Goal: Task Accomplishment & Management: Complete application form

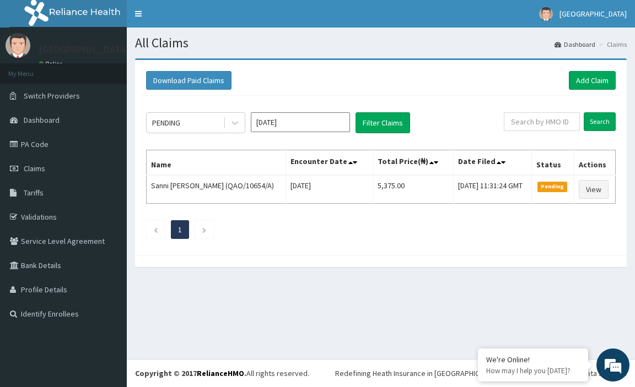
click at [403, 83] on div "Download Paid Claims Add Claim" at bounding box center [380, 80] width 469 height 19
click at [599, 122] on input "Search" at bounding box center [599, 121] width 32 height 19
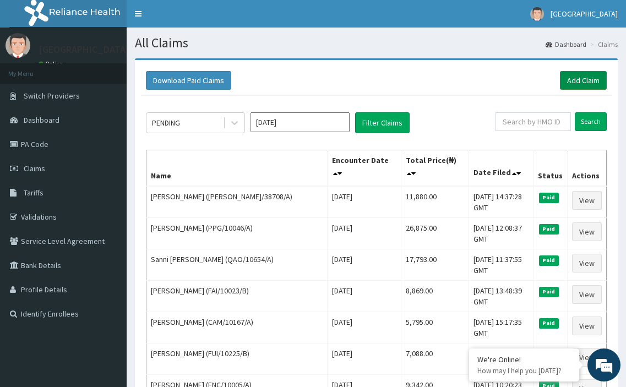
click at [588, 80] on link "Add Claim" at bounding box center [583, 80] width 47 height 19
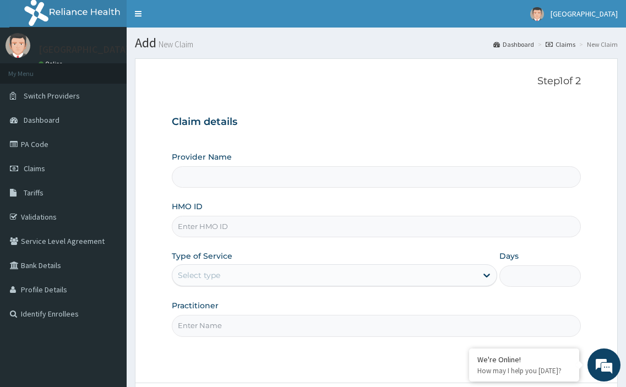
click at [226, 229] on input "HMO ID" at bounding box center [377, 226] width 410 height 21
paste input "ENC/10007/A"
type input "ENC/10007/A"
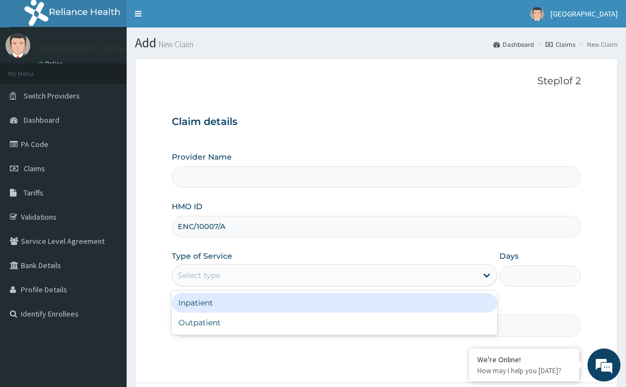
click at [221, 273] on div "Select type" at bounding box center [324, 276] width 305 height 18
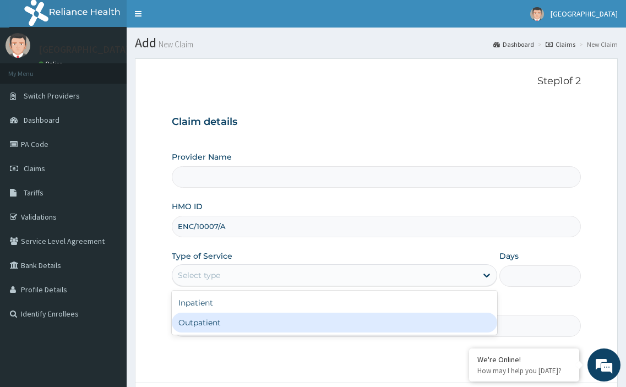
click at [209, 319] on div "Outpatient" at bounding box center [335, 323] width 326 height 20
type input "1"
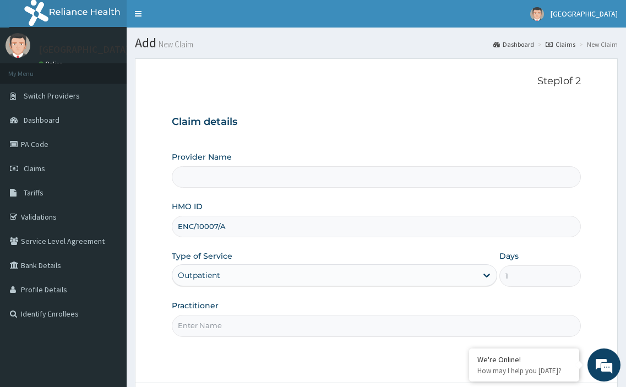
click at [209, 329] on input "Practitioner" at bounding box center [377, 325] width 410 height 21
type input "[PERSON_NAME]"
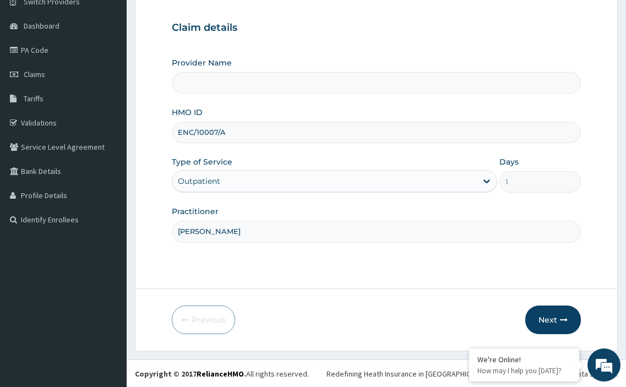
scroll to position [95, 0]
drag, startPoint x: 547, startPoint y: 319, endPoint x: 302, endPoint y: 9, distance: 395.4
click at [547, 315] on button "Next" at bounding box center [554, 319] width 56 height 29
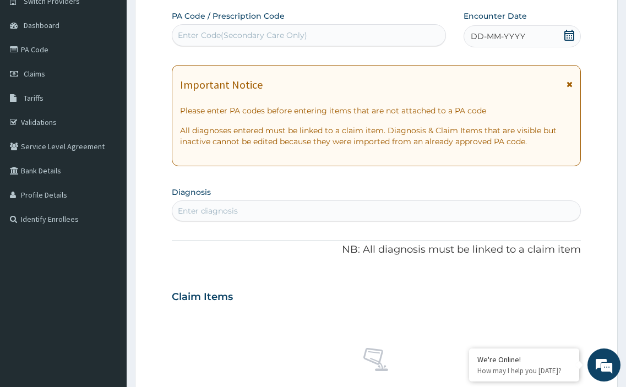
scroll to position [0, 0]
click at [237, 206] on div "Enter diagnosis" at bounding box center [376, 211] width 409 height 18
type input "[MEDICAL_DATA]"
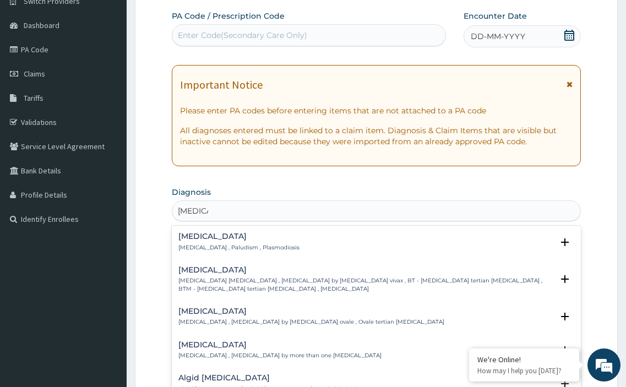
click at [205, 240] on h4 "[MEDICAL_DATA]" at bounding box center [238, 236] width 121 height 8
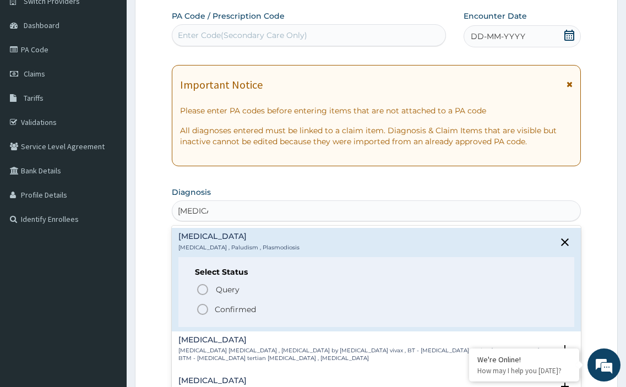
drag, startPoint x: 201, startPoint y: 308, endPoint x: 205, endPoint y: 303, distance: 7.1
click at [201, 308] on icon "status option filled" at bounding box center [202, 309] width 13 height 13
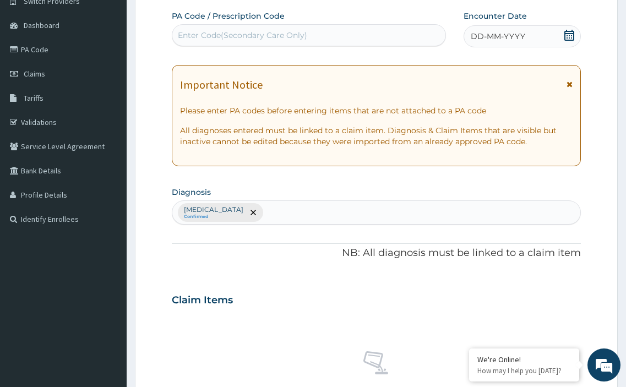
click at [571, 38] on icon at bounding box center [569, 35] width 11 height 11
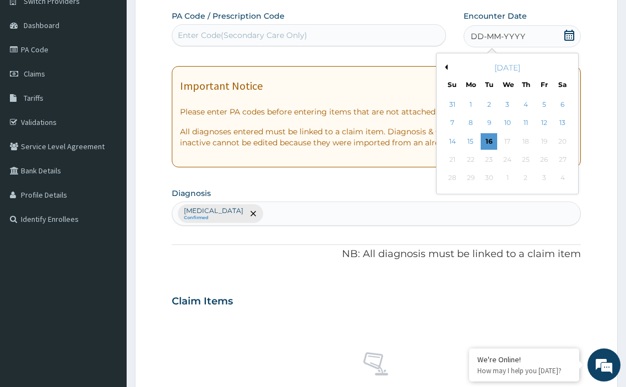
drag, startPoint x: 486, startPoint y: 139, endPoint x: 288, endPoint y: 254, distance: 229.3
click at [485, 143] on div "16" at bounding box center [489, 141] width 17 height 17
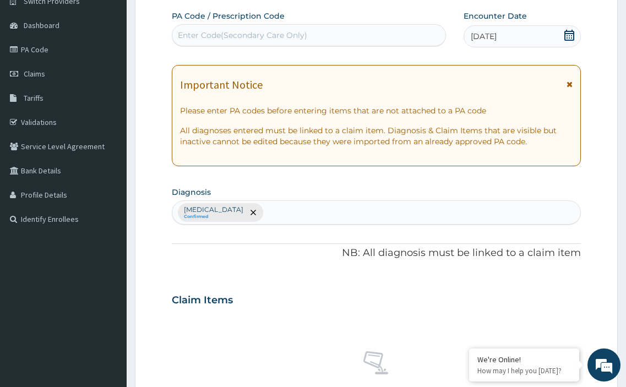
click at [253, 208] on div "[MEDICAL_DATA] Confirmed" at bounding box center [376, 212] width 409 height 23
type input "seps"
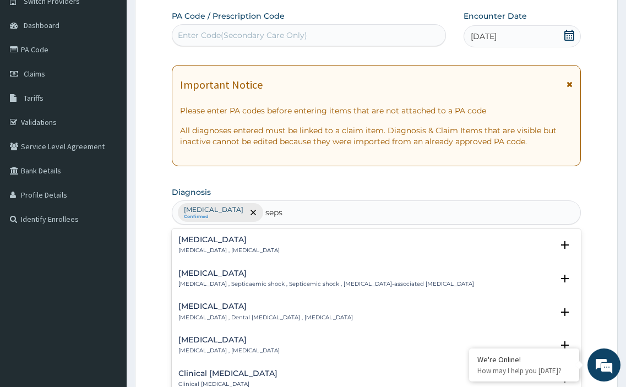
click at [196, 247] on p "[MEDICAL_DATA] , [MEDICAL_DATA]" at bounding box center [228, 251] width 101 height 8
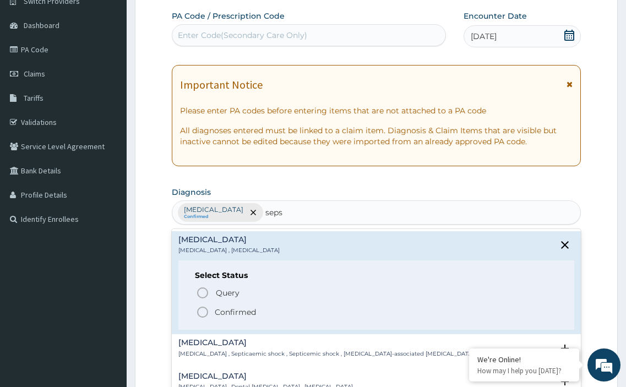
click at [199, 312] on icon "status option filled" at bounding box center [202, 312] width 13 height 13
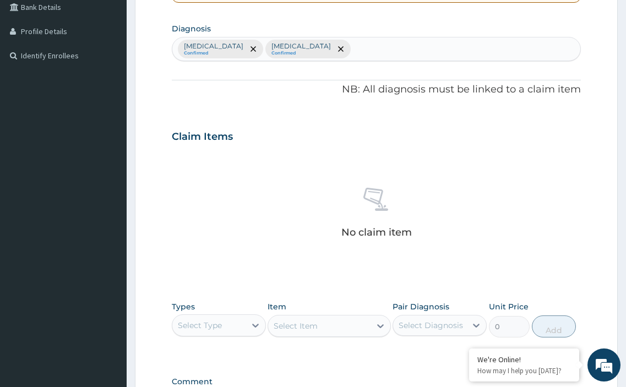
scroll to position [260, 0]
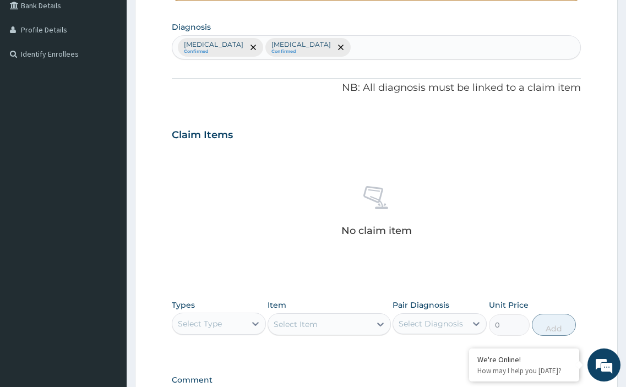
click at [225, 318] on div "Select Type" at bounding box center [208, 324] width 73 height 18
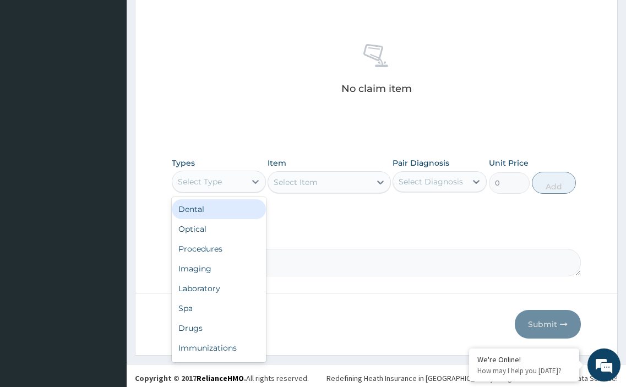
scroll to position [407, 0]
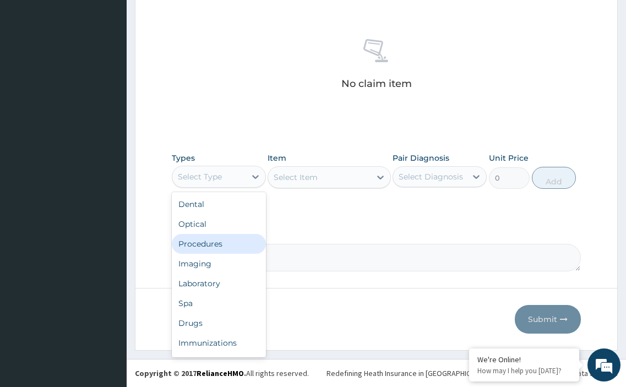
click at [224, 242] on div "Procedures" at bounding box center [219, 244] width 94 height 20
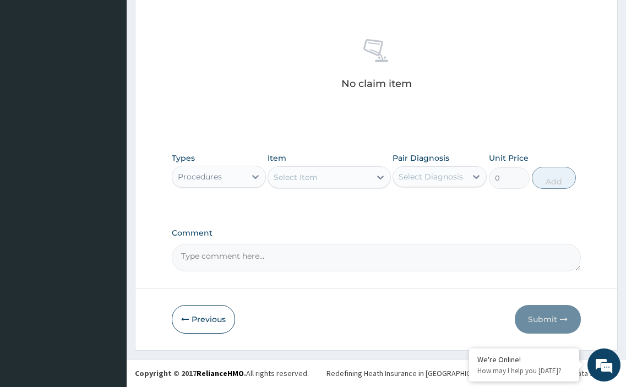
click at [331, 171] on div "Select Item" at bounding box center [319, 178] width 102 height 18
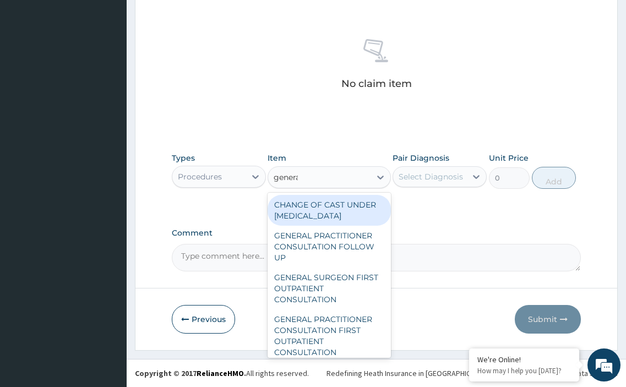
type input "general"
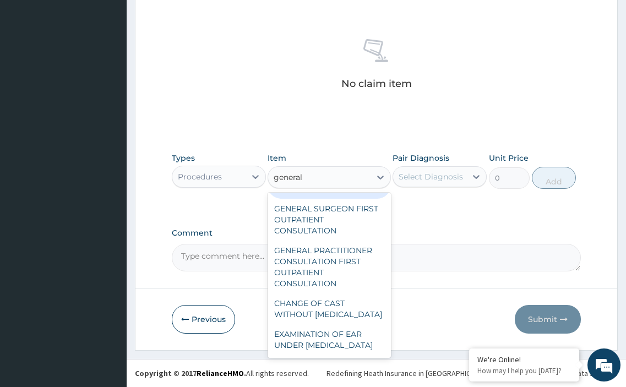
scroll to position [71, 0]
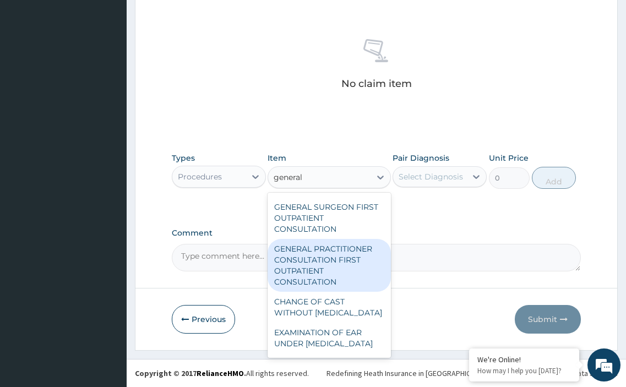
click at [286, 254] on div "GENERAL PRACTITIONER CONSULTATION FIRST OUTPATIENT CONSULTATION" at bounding box center [329, 265] width 123 height 53
type input "3548"
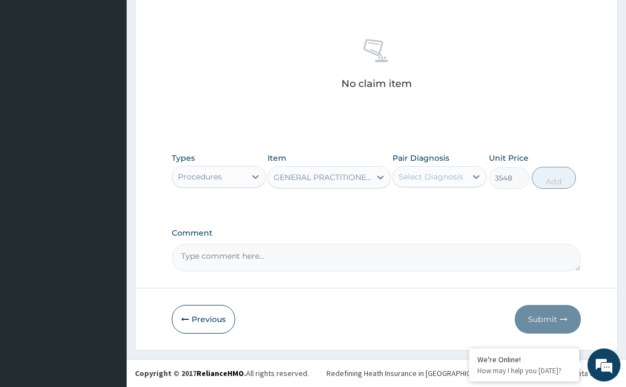
drag, startPoint x: 439, startPoint y: 174, endPoint x: 420, endPoint y: 187, distance: 23.7
click at [437, 177] on div "Select Diagnosis" at bounding box center [431, 176] width 64 height 11
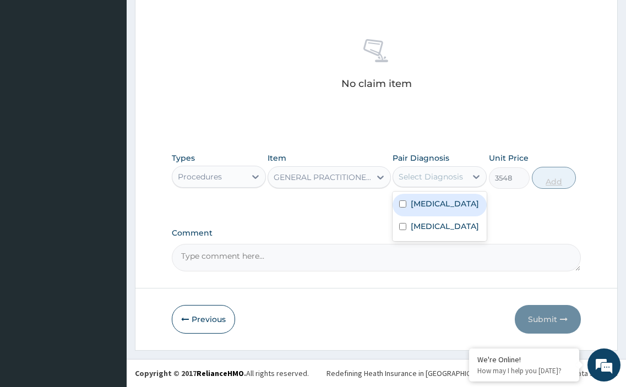
drag, startPoint x: 403, startPoint y: 202, endPoint x: 570, endPoint y: 180, distance: 168.4
click at [405, 201] on input "checkbox" at bounding box center [402, 204] width 7 height 7
checkbox input "true"
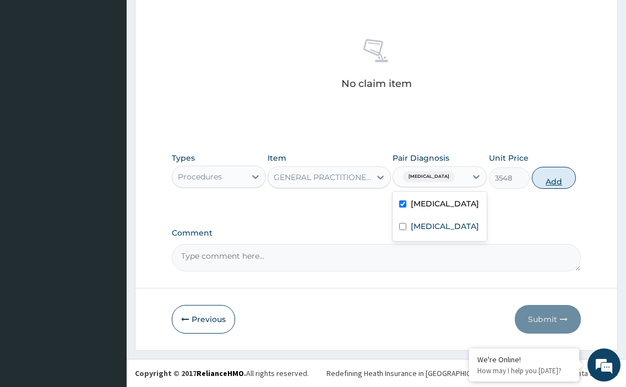
click at [555, 183] on button "Add" at bounding box center [554, 178] width 44 height 22
type input "0"
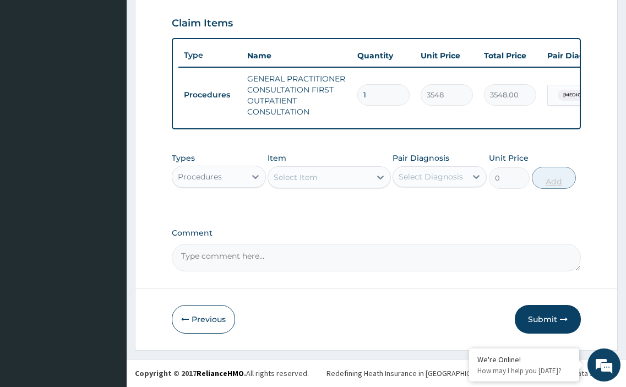
scroll to position [380, 0]
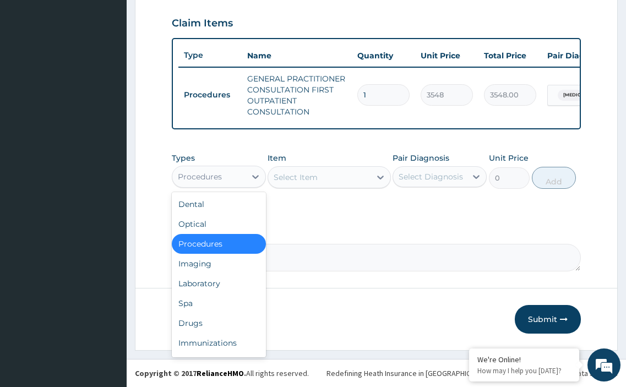
click at [224, 177] on div "Procedures" at bounding box center [208, 177] width 73 height 18
click at [220, 282] on div "Laboratory" at bounding box center [219, 284] width 94 height 20
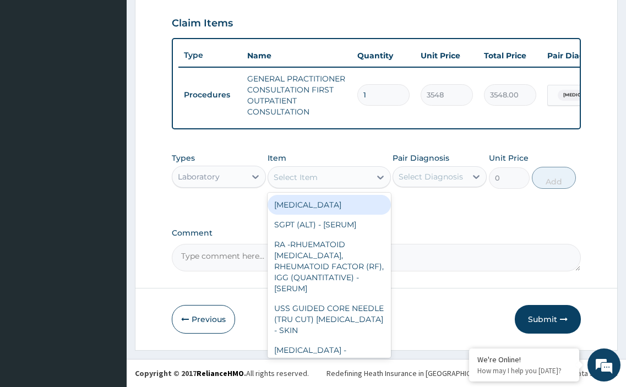
click at [314, 177] on div "Select Item" at bounding box center [296, 177] width 44 height 11
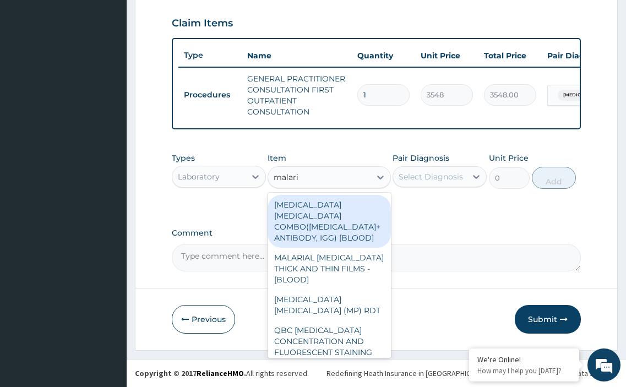
type input "[MEDICAL_DATA]"
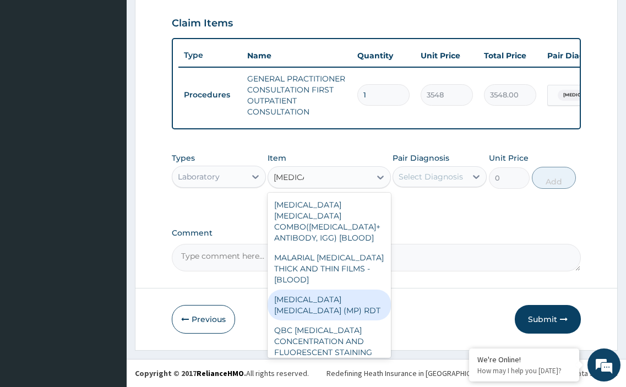
click at [295, 290] on div "[MEDICAL_DATA] [MEDICAL_DATA] (MP) RDT" at bounding box center [329, 305] width 123 height 31
type input "1613"
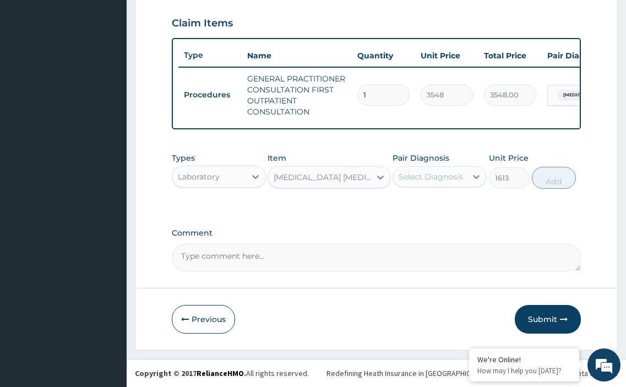
click at [407, 176] on div "Select Diagnosis" at bounding box center [431, 176] width 64 height 11
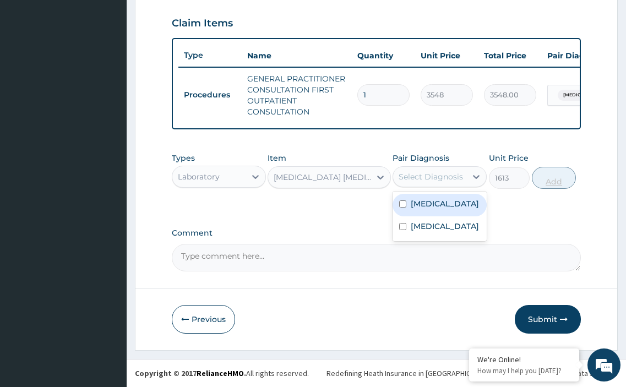
drag, startPoint x: 400, startPoint y: 202, endPoint x: 556, endPoint y: 185, distance: 157.4
click at [410, 201] on div "[MEDICAL_DATA]" at bounding box center [440, 205] width 94 height 23
checkbox input "true"
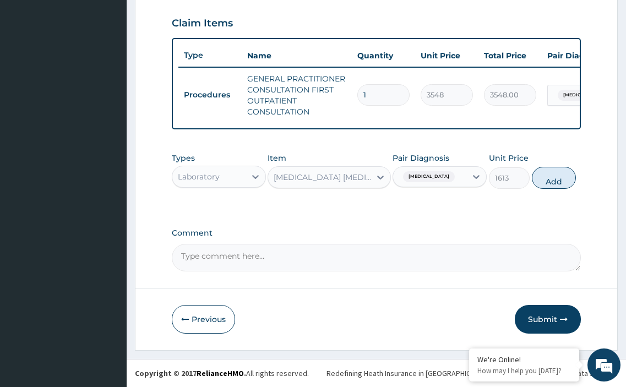
drag, startPoint x: 559, startPoint y: 180, endPoint x: 401, endPoint y: 197, distance: 159.0
click at [559, 180] on button "Add" at bounding box center [554, 178] width 44 height 22
type input "0"
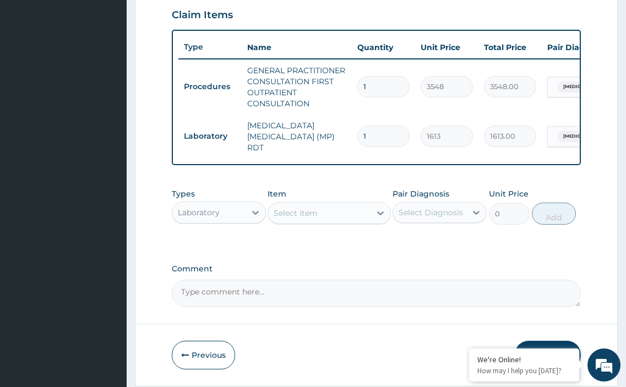
click at [315, 214] on div "Select Item" at bounding box center [296, 213] width 44 height 11
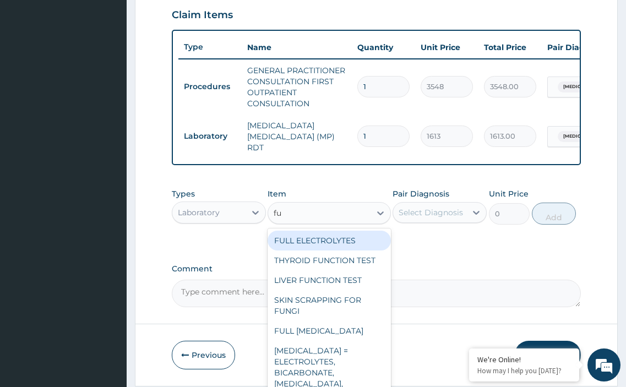
type input "f"
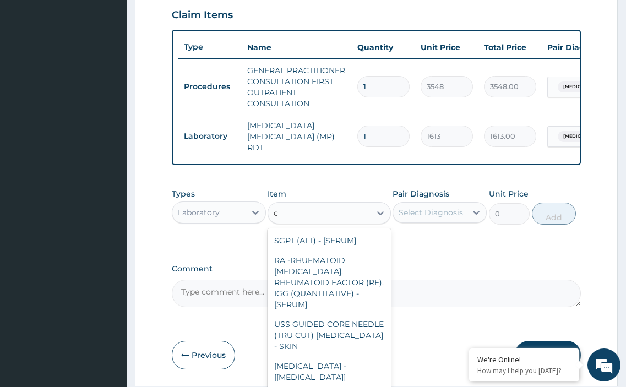
type input "cbc"
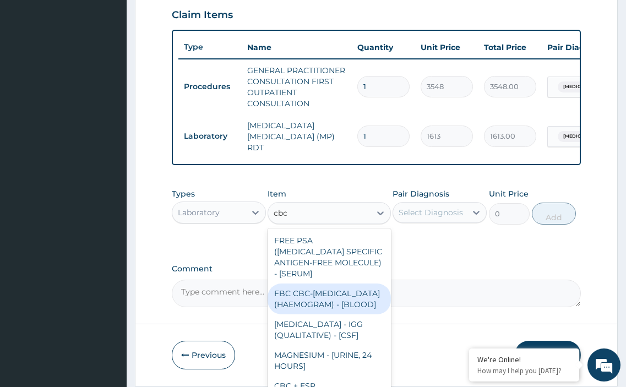
click at [297, 289] on div "FBC CBC-[MEDICAL_DATA] (HAEMOGRAM) - [BLOOD]" at bounding box center [329, 299] width 123 height 31
type input "4300"
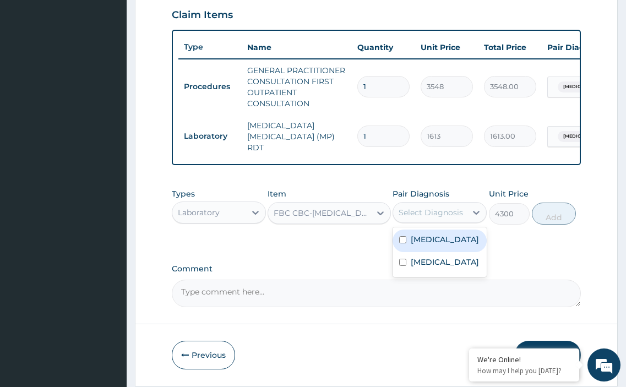
click at [411, 214] on div "Select Diagnosis" at bounding box center [431, 212] width 64 height 11
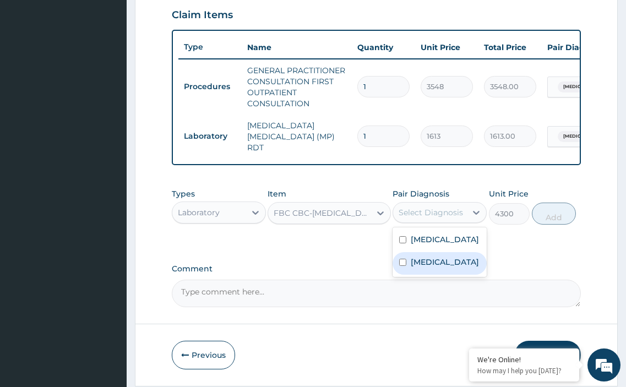
click at [401, 261] on input "checkbox" at bounding box center [402, 262] width 7 height 7
checkbox input "true"
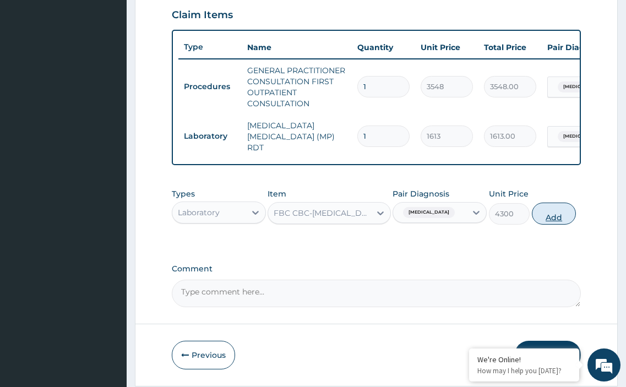
click at [560, 219] on button "Add" at bounding box center [554, 214] width 44 height 22
type input "0"
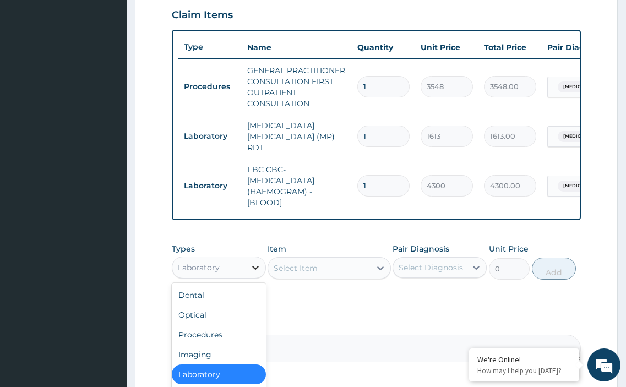
click at [249, 272] on div at bounding box center [256, 268] width 20 height 20
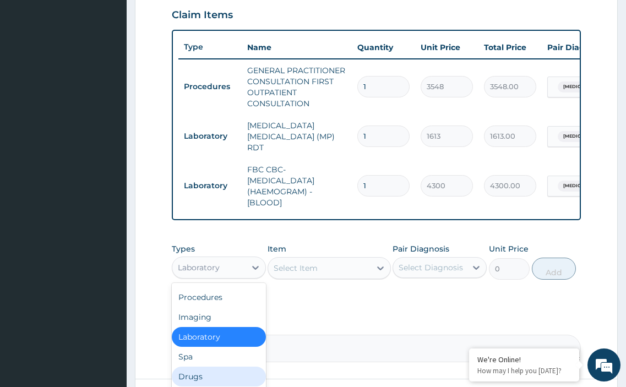
click at [206, 374] on div "Drugs" at bounding box center [219, 377] width 94 height 20
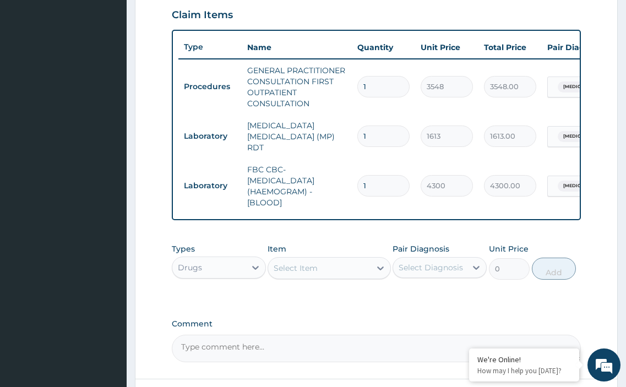
click at [321, 268] on div "Select Item" at bounding box center [319, 268] width 102 height 18
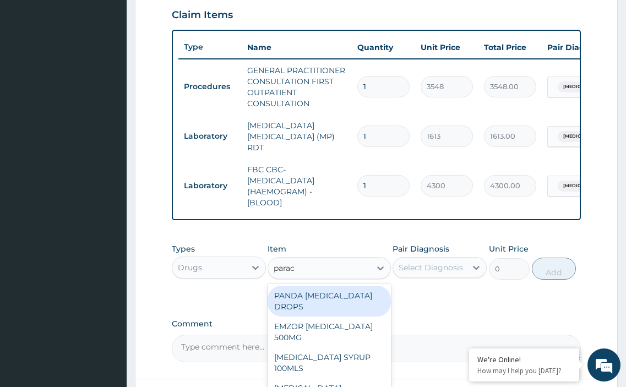
type input "parace"
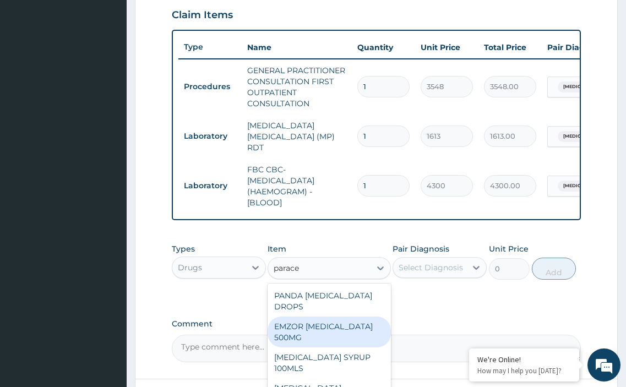
drag, startPoint x: 315, startPoint y: 331, endPoint x: 404, endPoint y: 274, distance: 106.0
click at [315, 330] on div "EMZOR [MEDICAL_DATA] 500MG" at bounding box center [329, 332] width 123 height 31
type input "24"
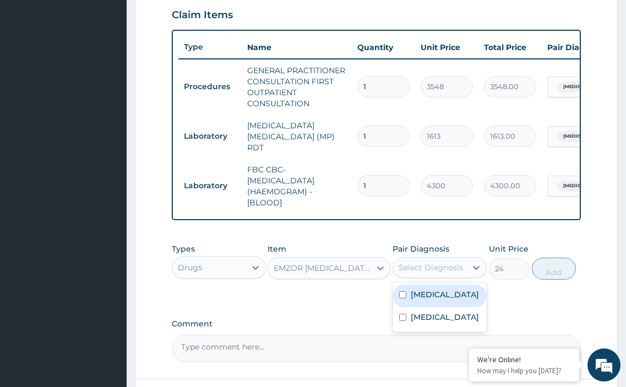
click at [409, 270] on div "Select Diagnosis" at bounding box center [431, 267] width 64 height 11
drag, startPoint x: 397, startPoint y: 300, endPoint x: 405, endPoint y: 295, distance: 9.9
click at [399, 298] on div "[MEDICAL_DATA]" at bounding box center [440, 296] width 94 height 23
checkbox input "true"
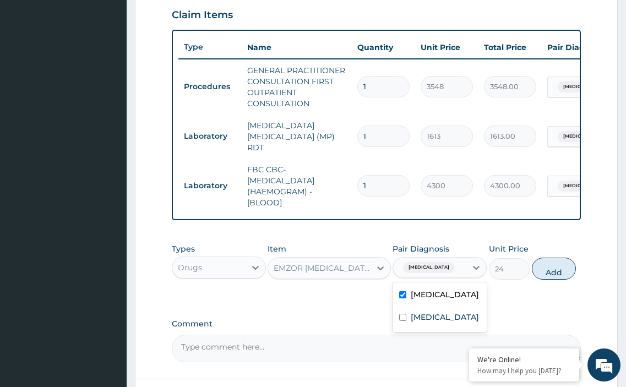
click at [562, 272] on button "Add" at bounding box center [554, 269] width 44 height 22
type input "0"
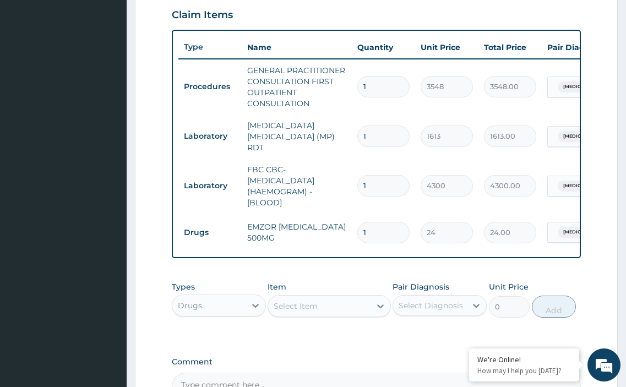
type input "18"
type input "432.00"
type input "18"
click at [316, 312] on div "Select Item" at bounding box center [296, 306] width 44 height 11
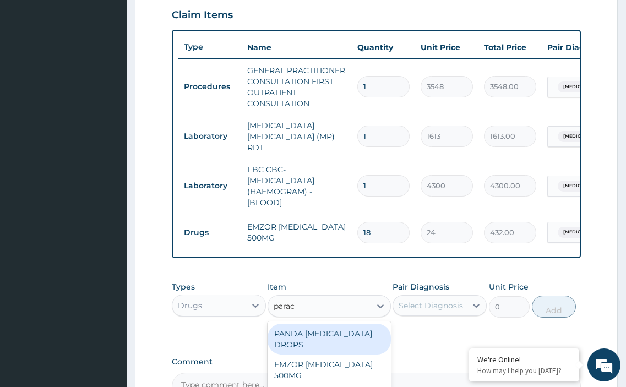
type input "parace"
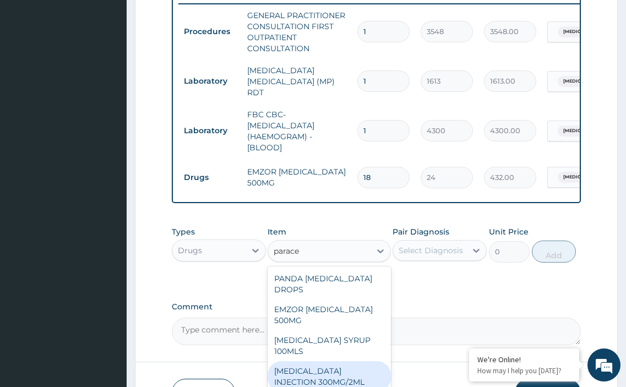
drag, startPoint x: 305, startPoint y: 376, endPoint x: 367, endPoint y: 339, distance: 72.2
click at [310, 375] on div "[MEDICAL_DATA] INJECTION 300MG/2ML" at bounding box center [329, 376] width 123 height 31
type input "260"
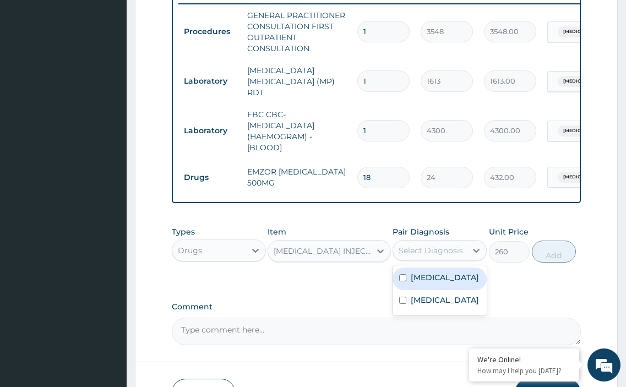
drag, startPoint x: 426, startPoint y: 248, endPoint x: 405, endPoint y: 265, distance: 26.6
click at [425, 248] on div "Select Diagnosis" at bounding box center [431, 250] width 64 height 11
drag, startPoint x: 402, startPoint y: 277, endPoint x: 512, endPoint y: 250, distance: 113.4
click at [403, 277] on input "checkbox" at bounding box center [402, 277] width 7 height 7
checkbox input "true"
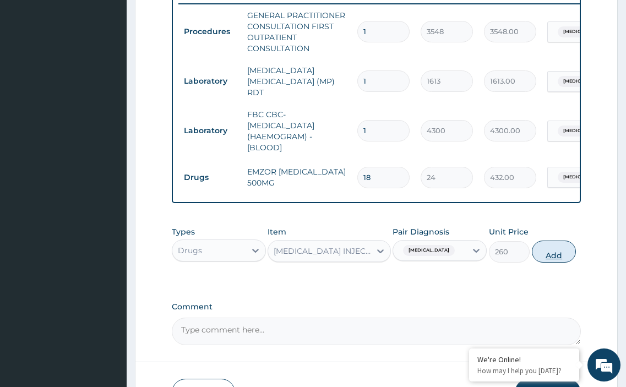
click at [554, 256] on button "Add" at bounding box center [554, 252] width 44 height 22
type input "0"
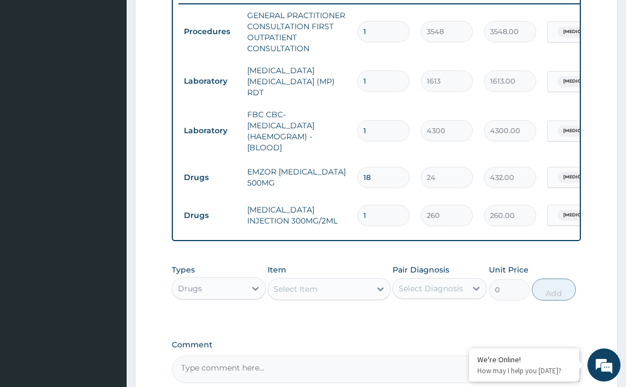
type input "0.00"
type input "2"
type input "520.00"
type input "2"
click at [310, 291] on div "Select Item" at bounding box center [296, 289] width 44 height 11
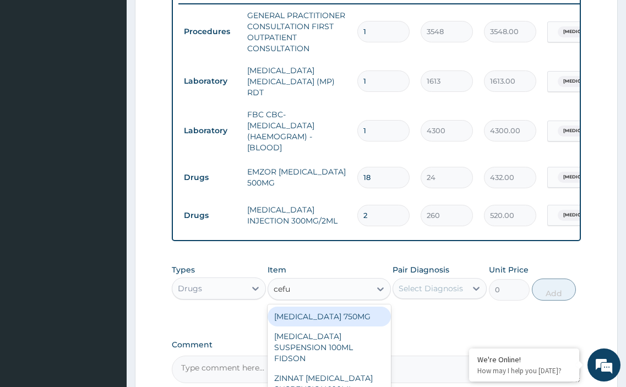
type input "cefur"
click at [319, 317] on div "[MEDICAL_DATA] 750MG" at bounding box center [329, 317] width 123 height 20
type input "1774"
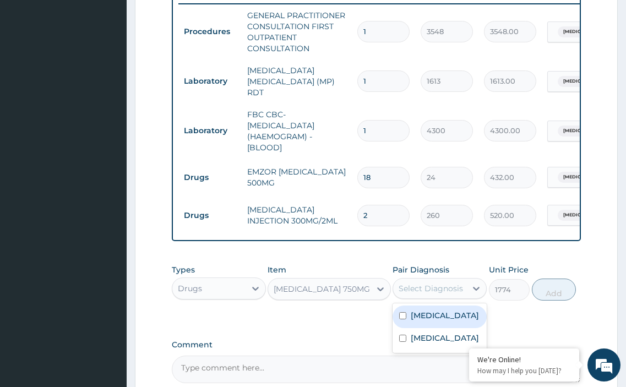
click at [409, 292] on div "Select Diagnosis" at bounding box center [431, 288] width 64 height 11
drag, startPoint x: 399, startPoint y: 317, endPoint x: 410, endPoint y: 298, distance: 21.5
click at [400, 317] on input "checkbox" at bounding box center [402, 315] width 7 height 7
checkbox input "true"
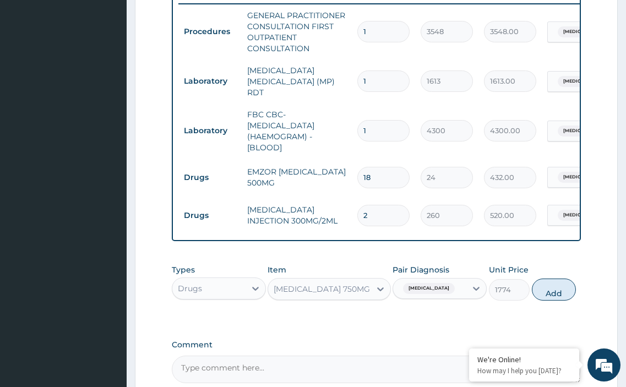
drag, startPoint x: 434, startPoint y: 287, endPoint x: 411, endPoint y: 322, distance: 41.9
click at [434, 292] on div "[MEDICAL_DATA]" at bounding box center [429, 288] width 73 height 19
click at [445, 292] on div "[MEDICAL_DATA]" at bounding box center [429, 288] width 73 height 19
click at [409, 338] on div "[MEDICAL_DATA]" at bounding box center [440, 339] width 94 height 23
checkbox input "true"
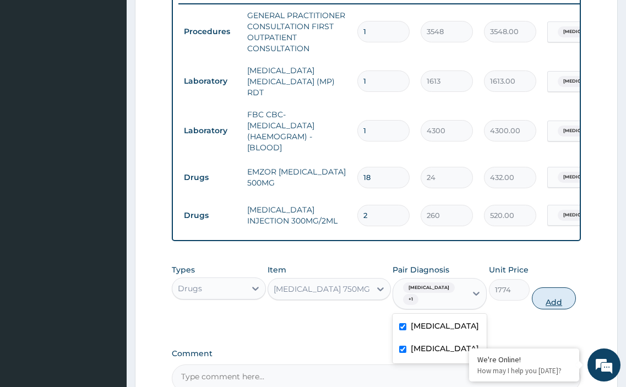
click at [557, 292] on button "Add" at bounding box center [554, 299] width 44 height 22
type input "0"
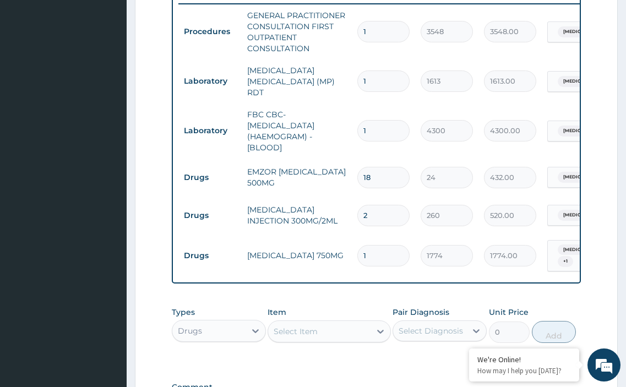
type input "10"
type input "17740.00"
type input "10"
click at [288, 330] on div "Select Item" at bounding box center [296, 331] width 44 height 11
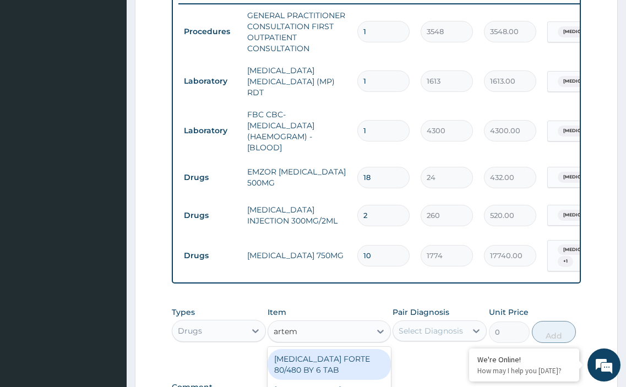
type input "arteme"
drag, startPoint x: 296, startPoint y: 355, endPoint x: 322, endPoint y: 344, distance: 27.9
click at [297, 355] on div "ARTEMETER INJECTION" at bounding box center [329, 359] width 123 height 20
type input "946"
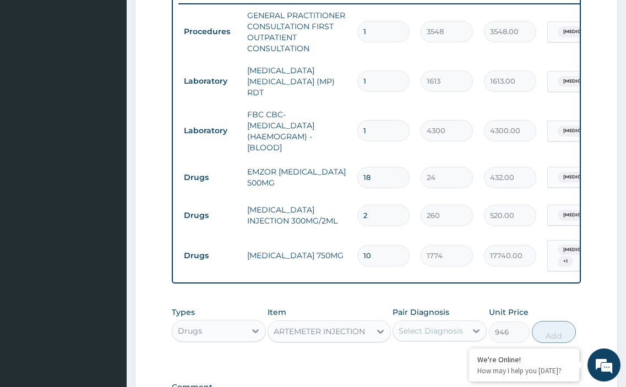
click at [416, 328] on div "Select Diagnosis" at bounding box center [431, 331] width 64 height 11
click at [400, 355] on input "checkbox" at bounding box center [402, 358] width 7 height 7
checkbox input "true"
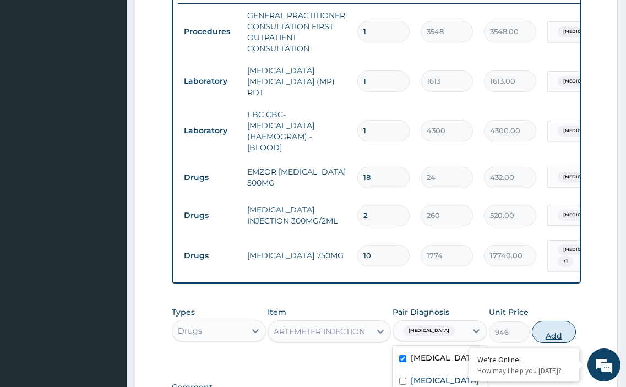
click at [560, 331] on button "Add" at bounding box center [554, 332] width 44 height 22
type input "0"
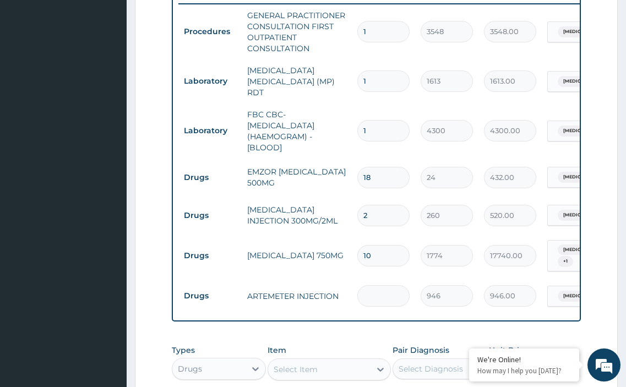
type input "0.00"
type input "6"
type input "5676.00"
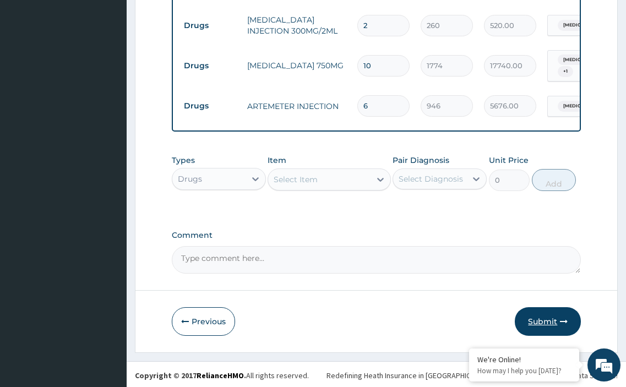
type input "6"
click at [546, 324] on button "Submit" at bounding box center [548, 321] width 66 height 29
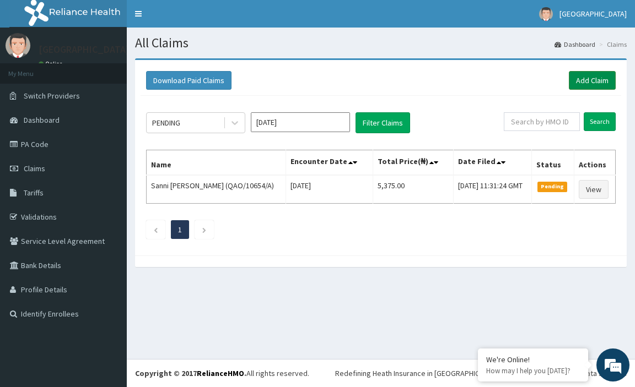
click at [596, 84] on link "Add Claim" at bounding box center [591, 80] width 47 height 19
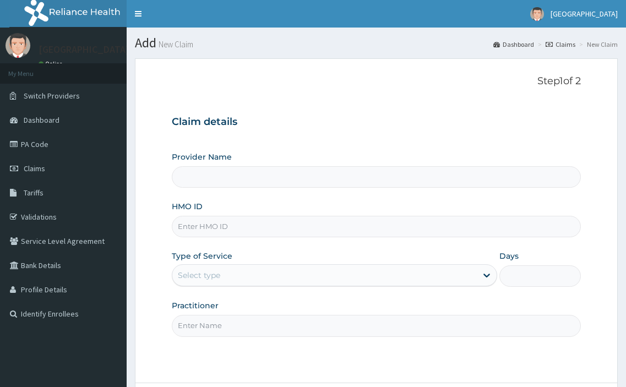
type input "[GEOGRAPHIC_DATA], [GEOGRAPHIC_DATA]"
click at [228, 235] on input "HMO ID" at bounding box center [377, 226] width 410 height 21
paste input "BTD/10022/A"
type input "BTD/10022/A"
click at [219, 275] on div "Select type" at bounding box center [199, 275] width 42 height 11
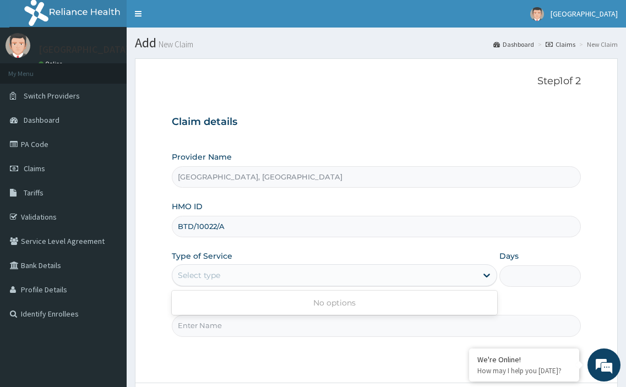
click at [216, 324] on input "Practitioner" at bounding box center [377, 325] width 410 height 21
type input "[PERSON_NAME]"
click at [215, 274] on div "Select type" at bounding box center [199, 275] width 42 height 11
click at [223, 276] on div "Select type" at bounding box center [324, 276] width 305 height 18
click at [242, 268] on div "Select type" at bounding box center [324, 276] width 305 height 18
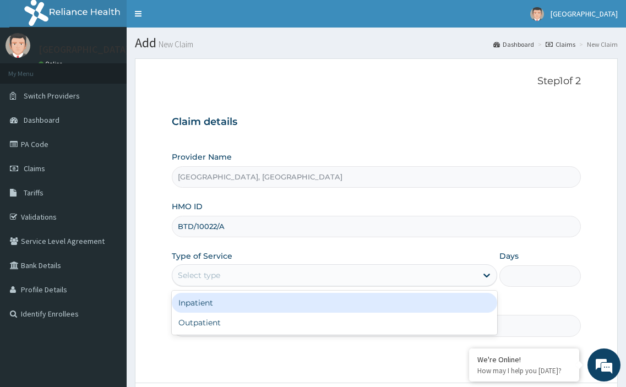
click at [221, 275] on div "Select type" at bounding box center [324, 276] width 305 height 18
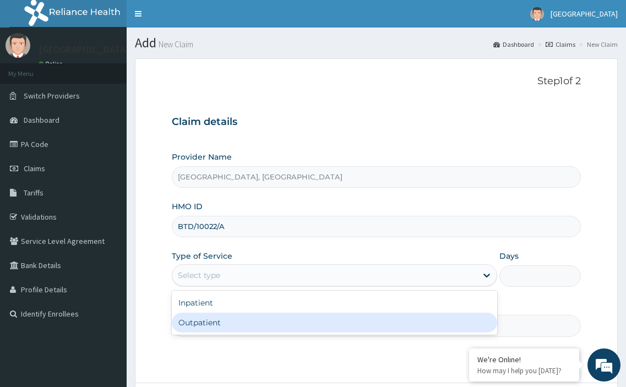
click at [209, 324] on div "Outpatient" at bounding box center [335, 323] width 326 height 20
type input "1"
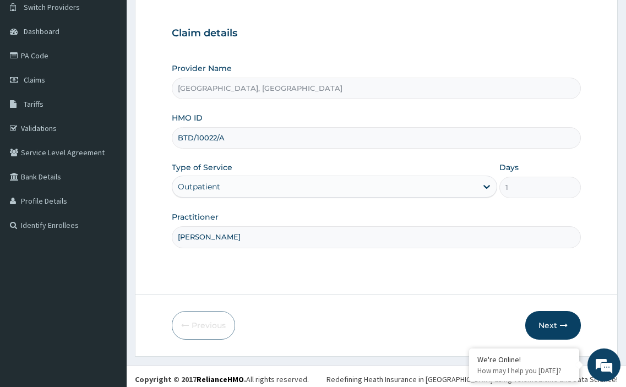
scroll to position [95, 0]
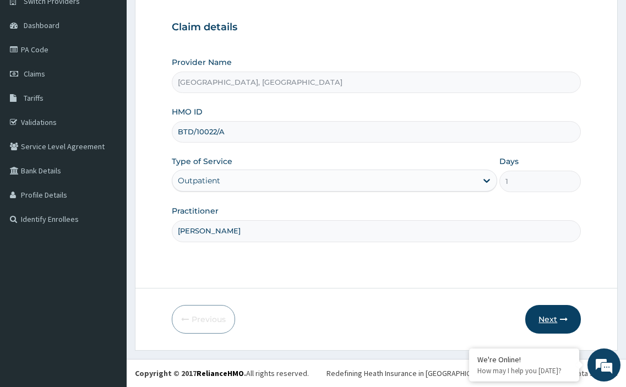
click at [554, 322] on button "Next" at bounding box center [554, 319] width 56 height 29
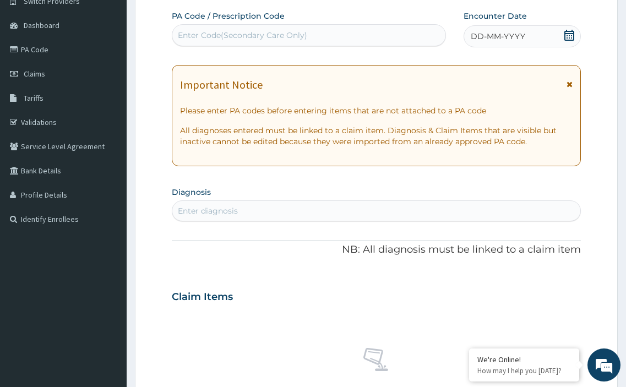
click at [568, 34] on icon at bounding box center [570, 35] width 10 height 11
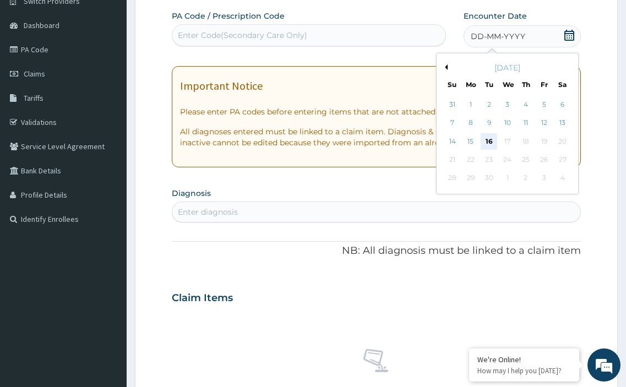
click at [489, 142] on div "16" at bounding box center [489, 141] width 17 height 17
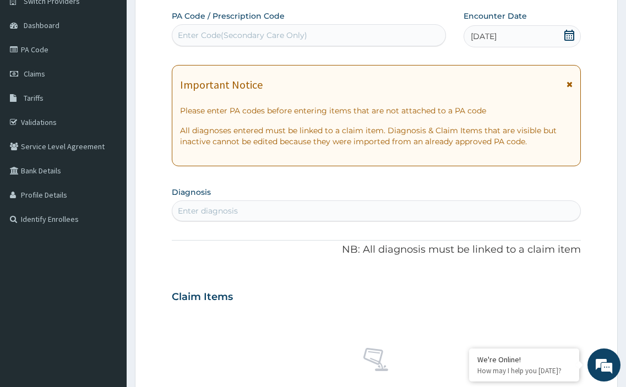
click at [210, 203] on div "Enter diagnosis" at bounding box center [376, 211] width 409 height 18
type input "upper res"
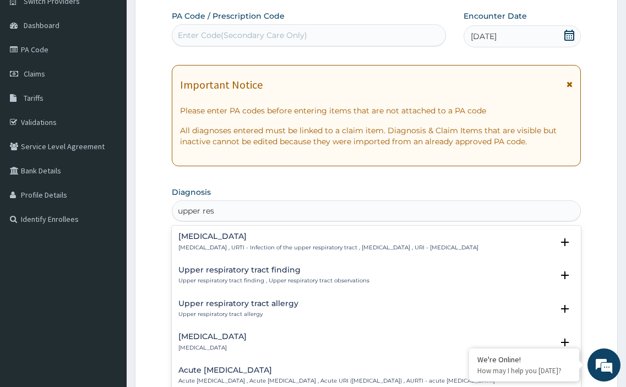
click at [220, 235] on h4 "Upper respiratory infection" at bounding box center [328, 236] width 300 height 8
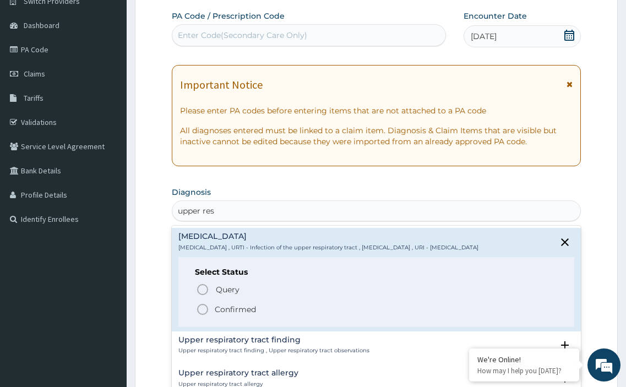
click at [203, 316] on icon "status option filled" at bounding box center [202, 309] width 13 height 13
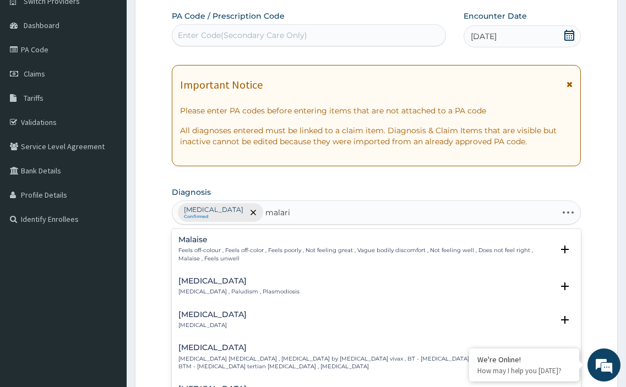
type input "[MEDICAL_DATA]"
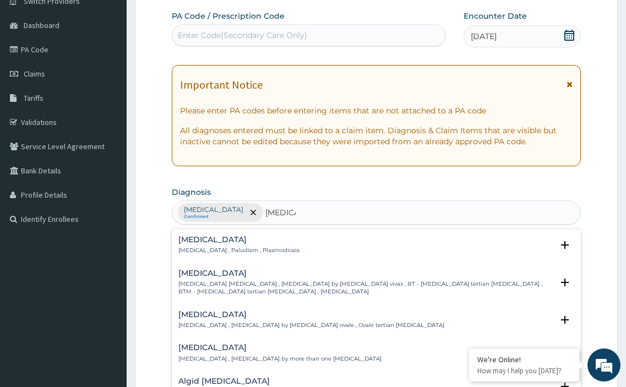
click at [203, 242] on h4 "[MEDICAL_DATA]" at bounding box center [238, 240] width 121 height 8
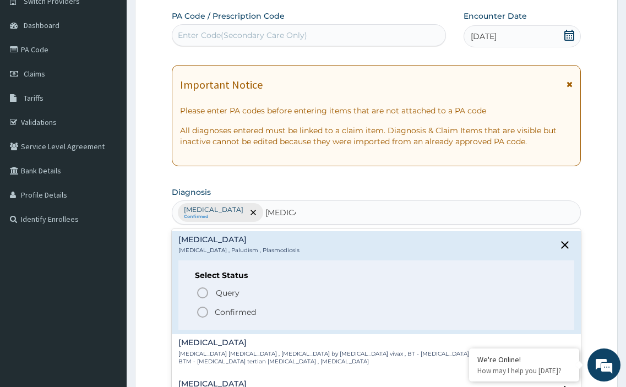
drag, startPoint x: 201, startPoint y: 311, endPoint x: 427, endPoint y: 226, distance: 242.1
click at [207, 306] on icon "status option filled" at bounding box center [202, 312] width 13 height 13
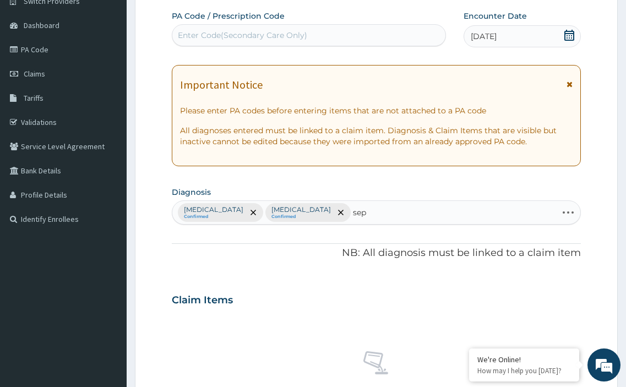
type input "seps"
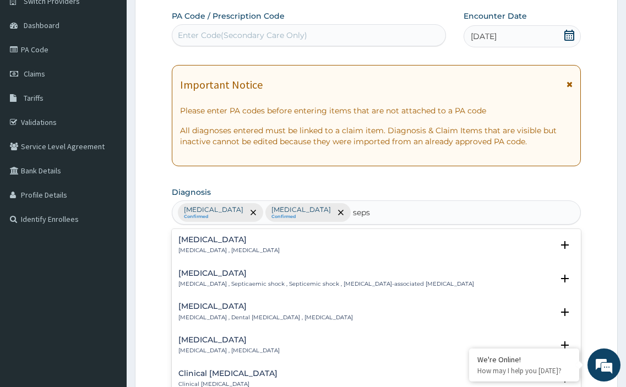
click at [185, 245] on div "Sepsis Systemic infection , Sepsis" at bounding box center [228, 245] width 101 height 19
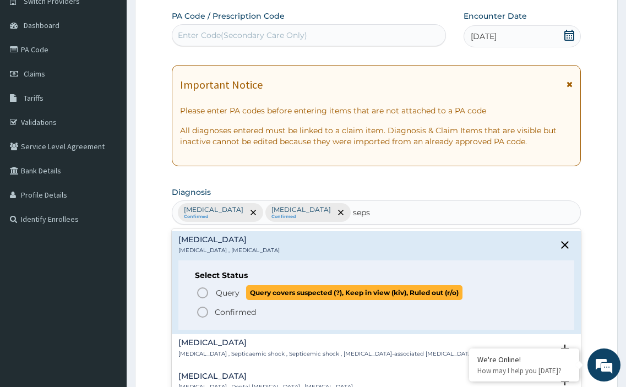
drag, startPoint x: 201, startPoint y: 294, endPoint x: 210, endPoint y: 276, distance: 19.7
click at [201, 293] on icon "status option query" at bounding box center [202, 292] width 13 height 13
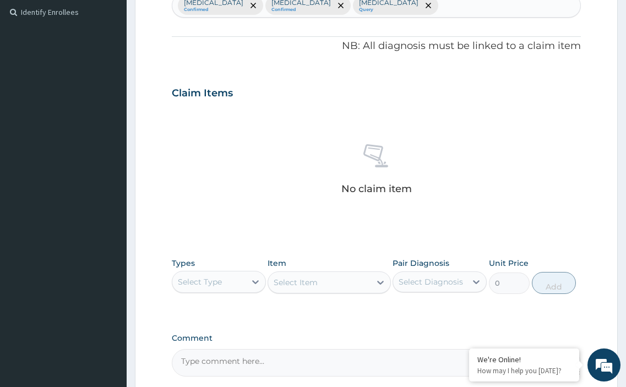
scroll to position [315, 0]
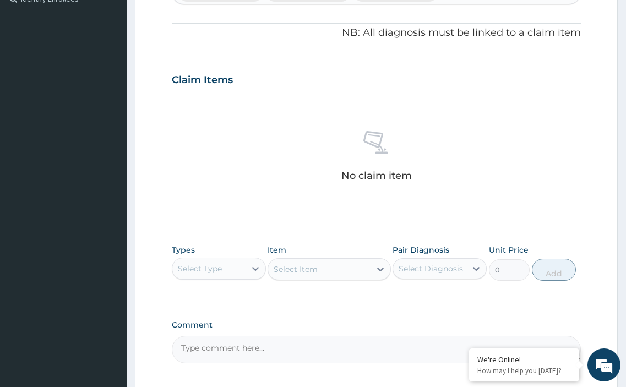
click at [229, 266] on div "Select Type" at bounding box center [208, 269] width 73 height 18
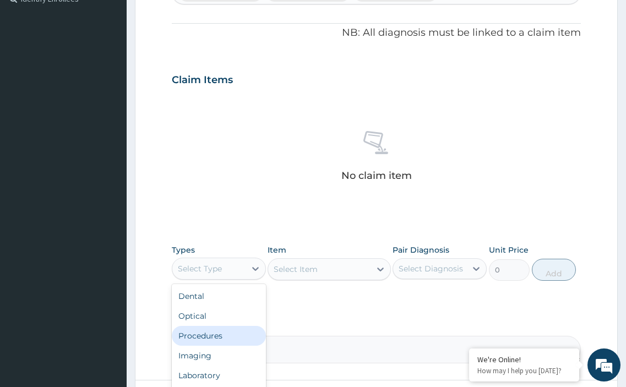
click at [237, 335] on div "Procedures" at bounding box center [219, 336] width 94 height 20
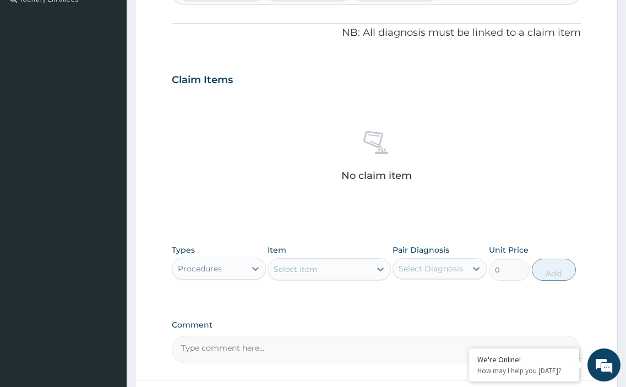
click at [297, 271] on div "Select Item" at bounding box center [296, 269] width 44 height 11
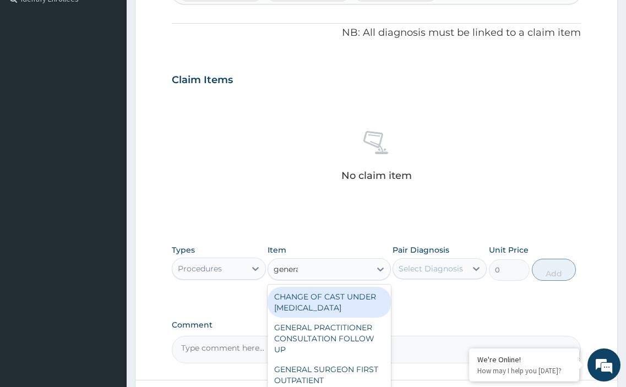
type input "general"
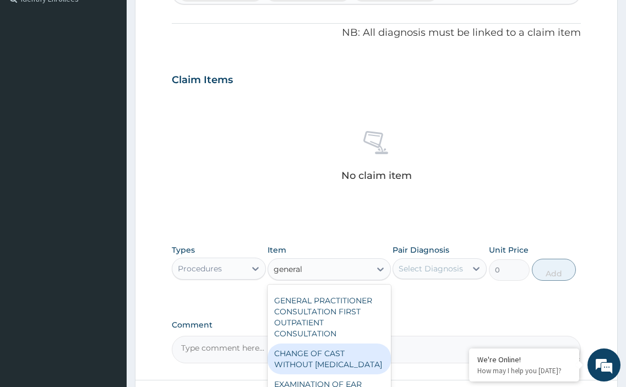
scroll to position [110, 0]
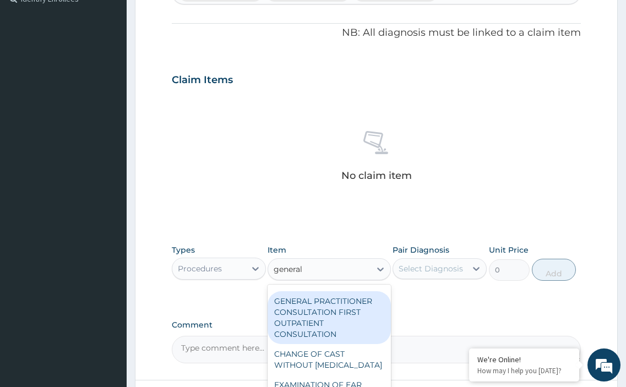
click at [319, 328] on div "GENERAL PRACTITIONER CONSULTATION FIRST OUTPATIENT CONSULTATION" at bounding box center [329, 317] width 123 height 53
type input "3548"
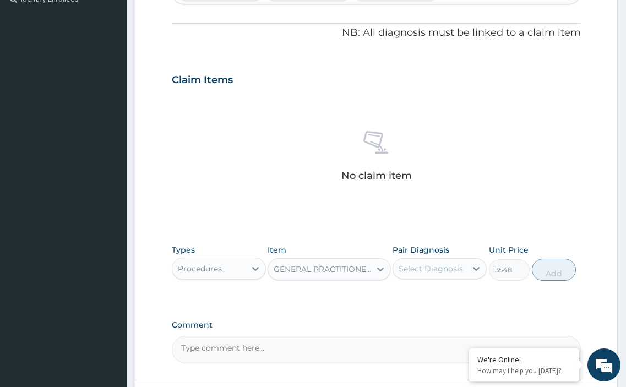
click at [413, 268] on div "Select Diagnosis" at bounding box center [431, 268] width 64 height 11
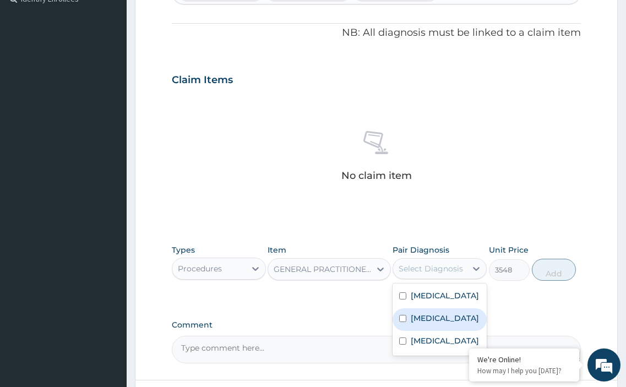
drag, startPoint x: 400, startPoint y: 330, endPoint x: 453, endPoint y: 308, distance: 57.3
click at [413, 326] on div "[MEDICAL_DATA]" at bounding box center [440, 319] width 94 height 23
checkbox input "true"
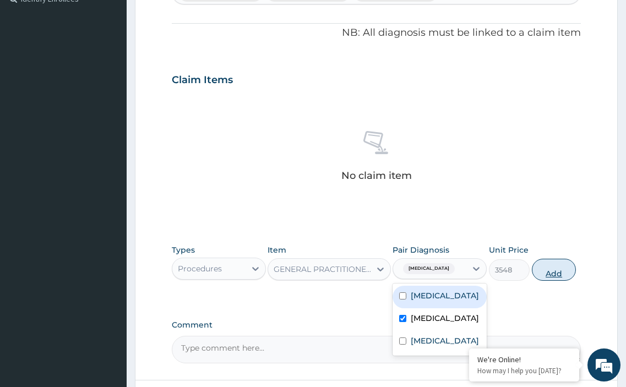
click at [555, 270] on button "Add" at bounding box center [554, 270] width 44 height 22
type input "0"
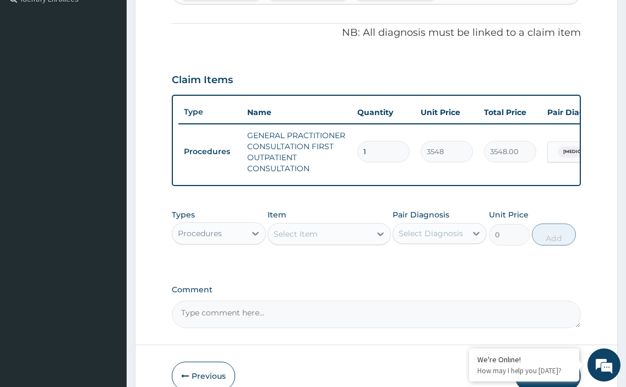
click at [290, 240] on div "Select Item" at bounding box center [296, 234] width 44 height 11
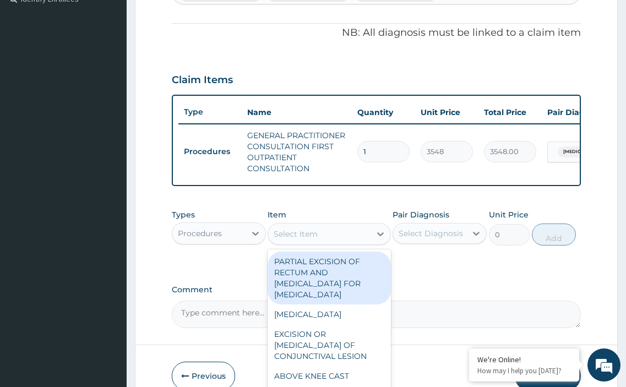
click at [227, 242] on div "Procedures" at bounding box center [208, 234] width 73 height 18
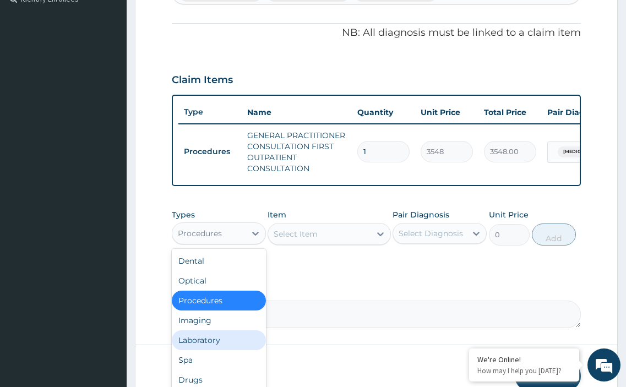
click at [211, 349] on div "Laboratory" at bounding box center [219, 341] width 94 height 20
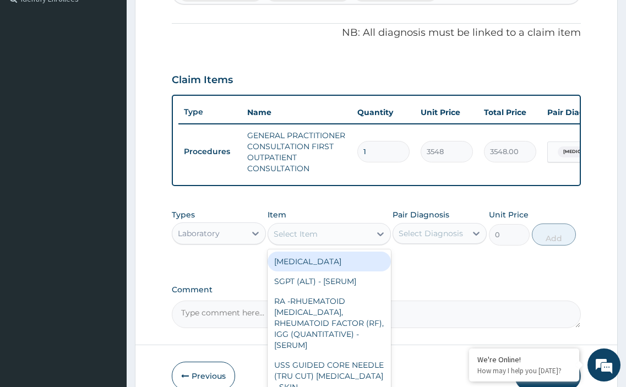
click at [316, 240] on div "Select Item" at bounding box center [296, 234] width 44 height 11
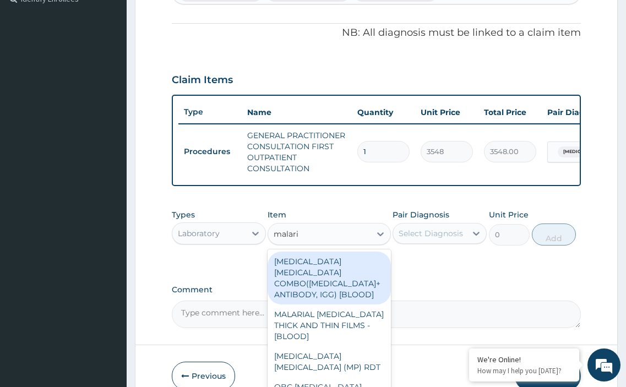
type input "[MEDICAL_DATA]"
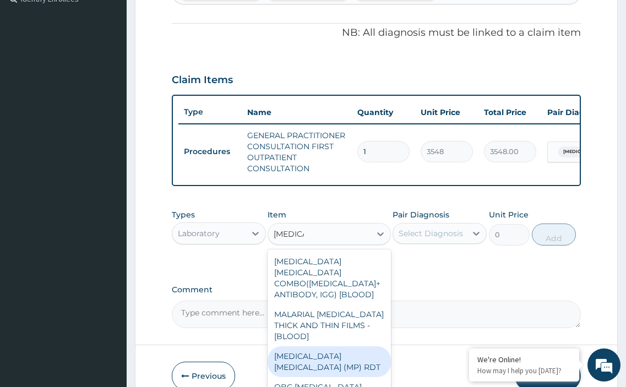
click at [317, 346] on div "[MEDICAL_DATA] [MEDICAL_DATA] (MP) RDT" at bounding box center [329, 361] width 123 height 31
type input "1613"
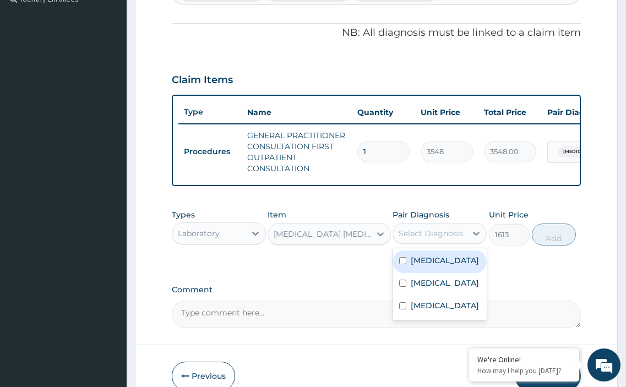
click at [417, 239] on div "Select Diagnosis" at bounding box center [431, 233] width 64 height 11
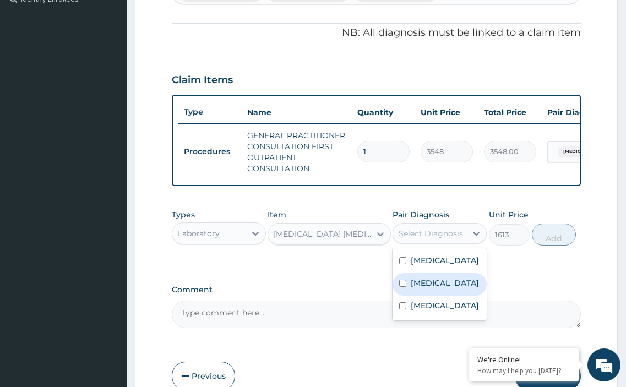
drag, startPoint x: 403, startPoint y: 304, endPoint x: 508, endPoint y: 261, distance: 114.0
click at [411, 296] on div "[MEDICAL_DATA]" at bounding box center [440, 284] width 94 height 23
checkbox input "true"
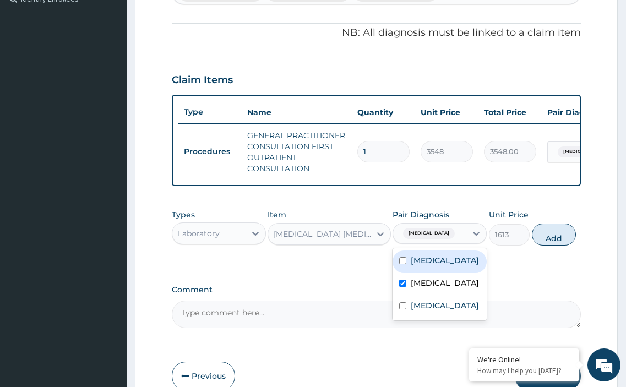
click at [554, 244] on button "Add" at bounding box center [554, 235] width 44 height 22
type input "0"
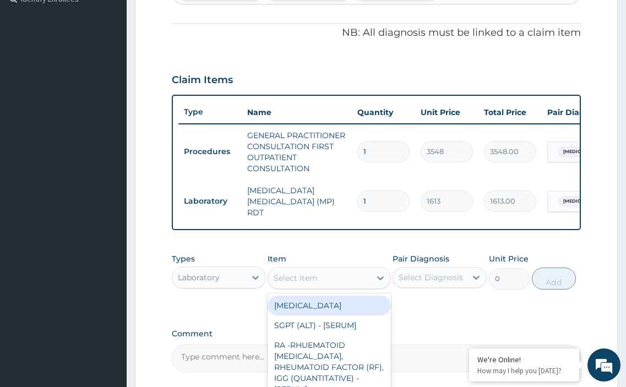
click at [304, 280] on div "Select Item" at bounding box center [296, 278] width 44 height 11
type input "cbc"
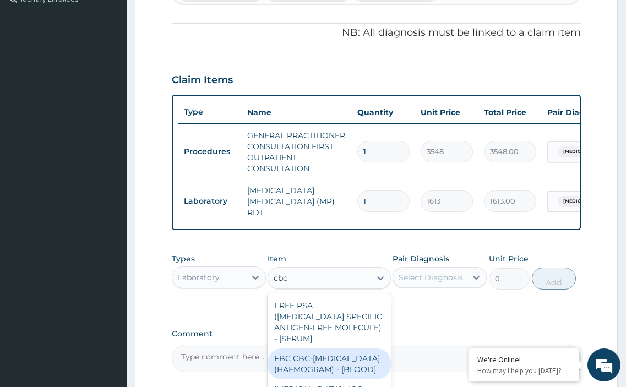
click at [313, 359] on div "FBC CBC-[MEDICAL_DATA] (HAEMOGRAM) - [BLOOD]" at bounding box center [329, 364] width 123 height 31
type input "4300"
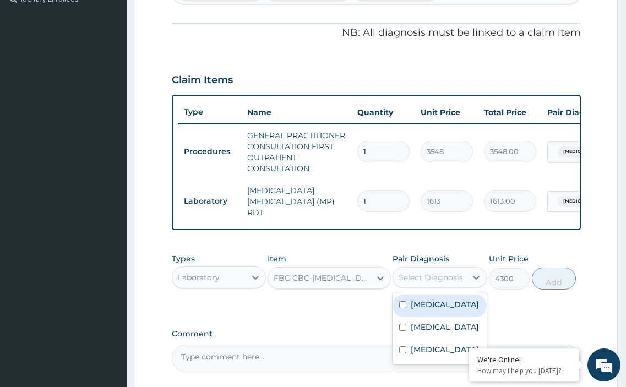
drag, startPoint x: 419, startPoint y: 277, endPoint x: 419, endPoint y: 305, distance: 28.6
click at [420, 279] on div "Select Diagnosis" at bounding box center [431, 277] width 64 height 11
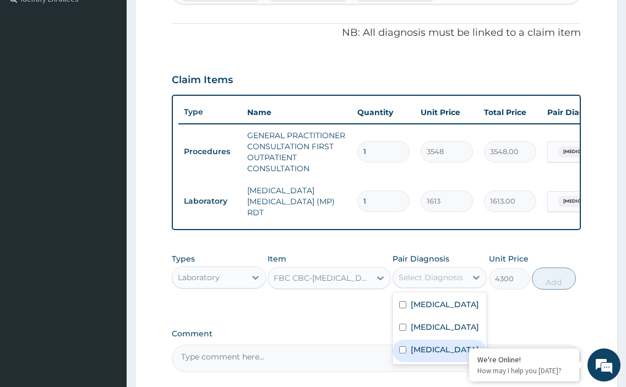
drag, startPoint x: 401, startPoint y: 364, endPoint x: 479, endPoint y: 312, distance: 93.0
click at [402, 354] on input "checkbox" at bounding box center [402, 349] width 7 height 7
checkbox input "true"
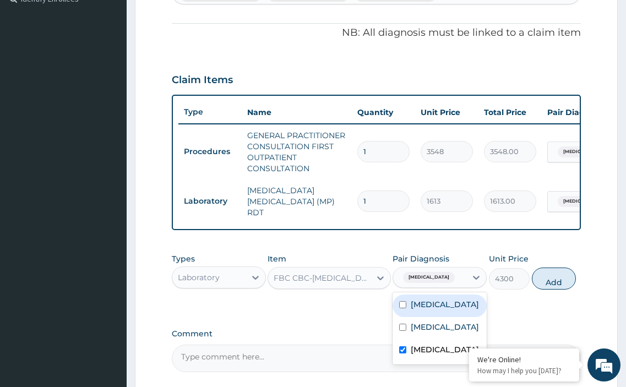
drag, startPoint x: 547, startPoint y: 284, endPoint x: 552, endPoint y: 279, distance: 7.4
click at [548, 284] on button "Add" at bounding box center [554, 279] width 44 height 22
type input "0"
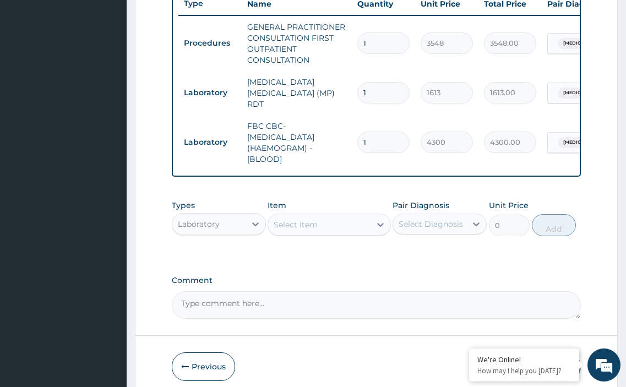
scroll to position [425, 0]
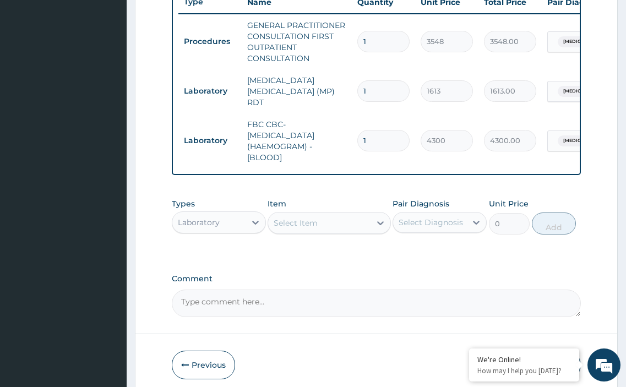
click at [223, 220] on div "Laboratory" at bounding box center [208, 223] width 73 height 18
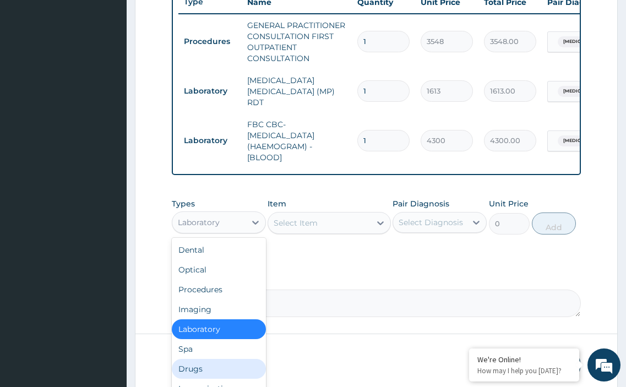
drag, startPoint x: 205, startPoint y: 369, endPoint x: 246, endPoint y: 251, distance: 124.9
click at [205, 369] on div "Drugs" at bounding box center [219, 369] width 94 height 20
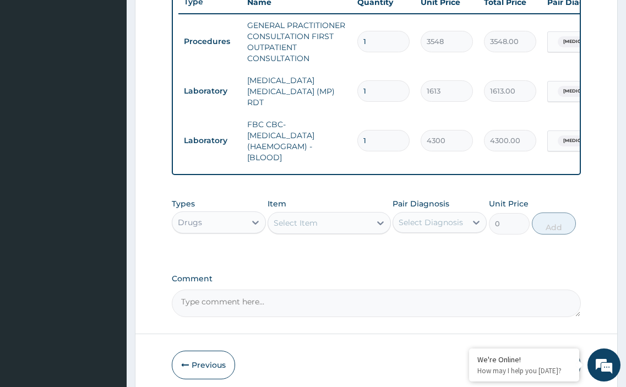
click at [309, 225] on div "Select Item" at bounding box center [296, 223] width 44 height 11
type input "ibu"
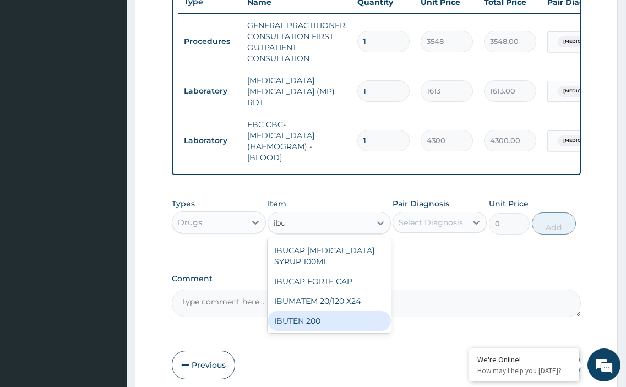
click at [304, 322] on div "IBUTEN 200" at bounding box center [329, 321] width 123 height 20
type input "83"
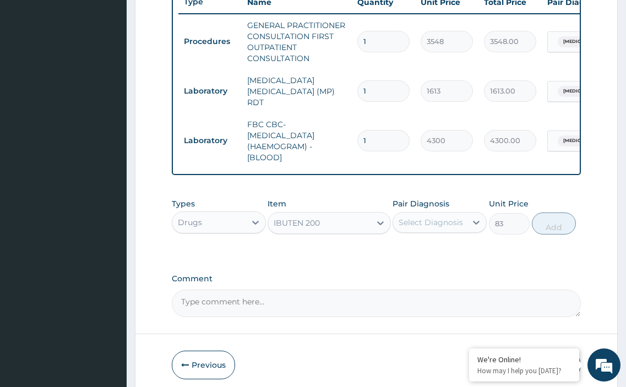
click at [411, 219] on div "Select Diagnosis" at bounding box center [431, 222] width 64 height 11
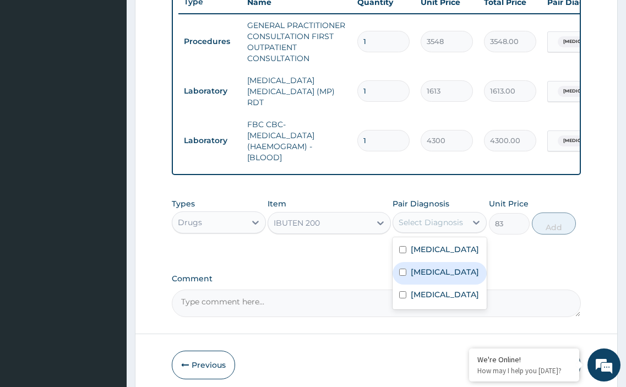
drag, startPoint x: 405, startPoint y: 285, endPoint x: 538, endPoint y: 248, distance: 137.3
click at [407, 276] on input "checkbox" at bounding box center [402, 272] width 7 height 7
checkbox input "true"
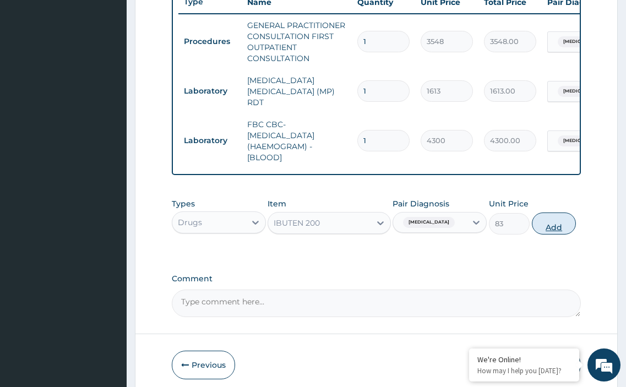
click at [550, 225] on button "Add" at bounding box center [554, 224] width 44 height 22
type input "0"
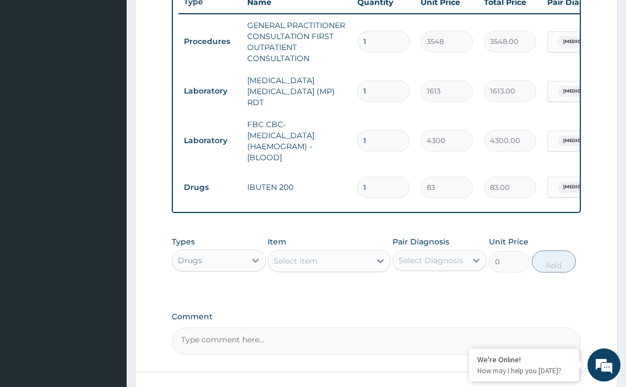
type input "18"
type input "1494.00"
type input "18"
click at [312, 266] on div "Select Item" at bounding box center [296, 261] width 44 height 11
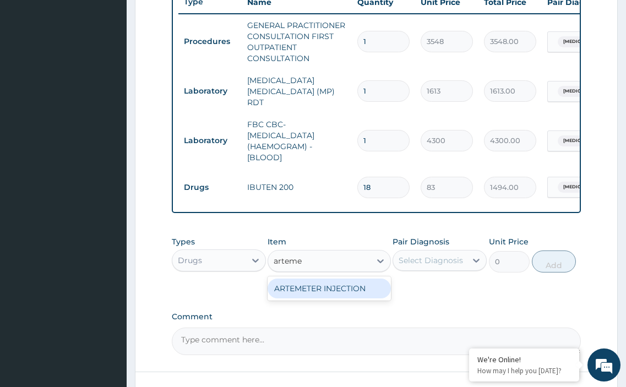
type input "artem"
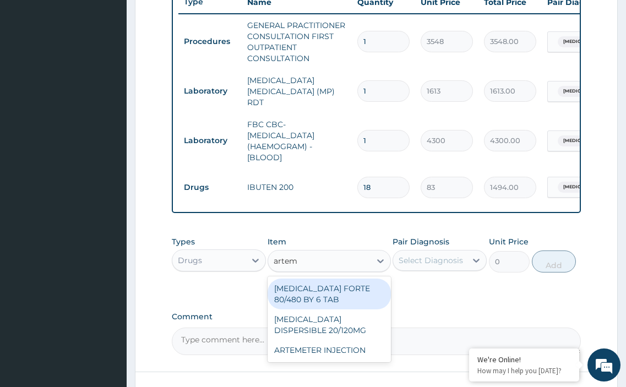
drag, startPoint x: 335, startPoint y: 286, endPoint x: 411, endPoint y: 262, distance: 79.1
click at [350, 283] on div "[MEDICAL_DATA] FORTE 80/480 BY 6 TAB" at bounding box center [329, 294] width 123 height 31
type input "449"
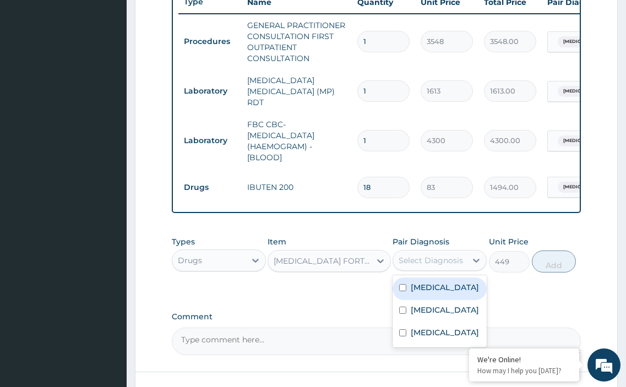
drag, startPoint x: 412, startPoint y: 259, endPoint x: 404, endPoint y: 297, distance: 38.8
click at [413, 265] on div "Select Diagnosis" at bounding box center [431, 260] width 64 height 11
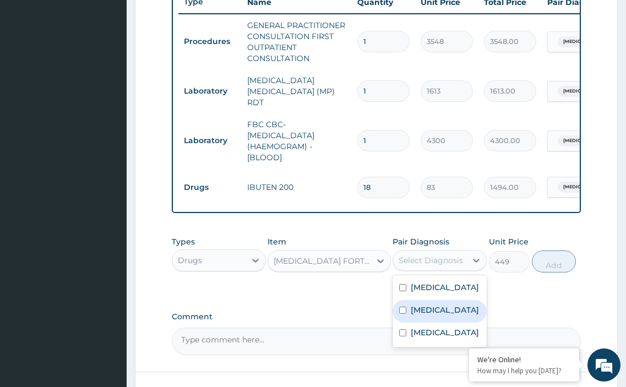
drag, startPoint x: 402, startPoint y: 321, endPoint x: 513, endPoint y: 269, distance: 122.7
click at [404, 319] on div "[MEDICAL_DATA]" at bounding box center [440, 311] width 94 height 23
checkbox input "true"
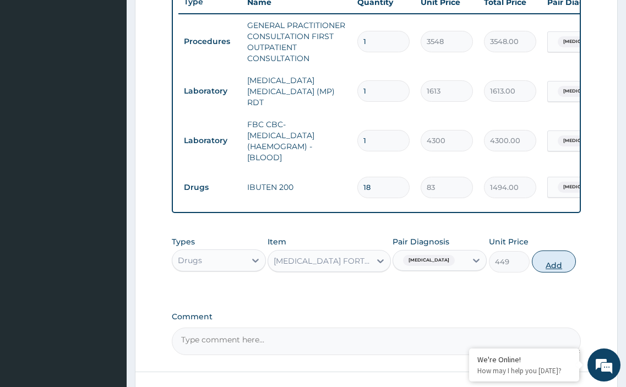
click at [555, 266] on button "Add" at bounding box center [554, 262] width 44 height 22
type input "0"
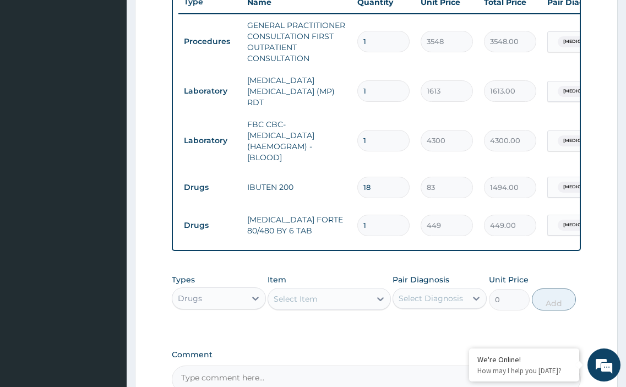
type input "0.00"
type input "6"
type input "2694.00"
type input "6"
click at [301, 304] on div "Select Item" at bounding box center [296, 299] width 44 height 11
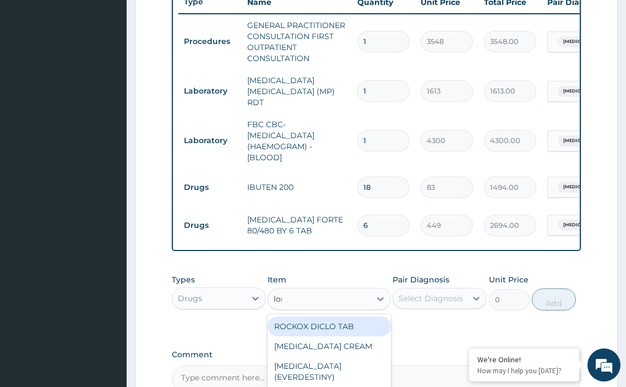
type input "lora"
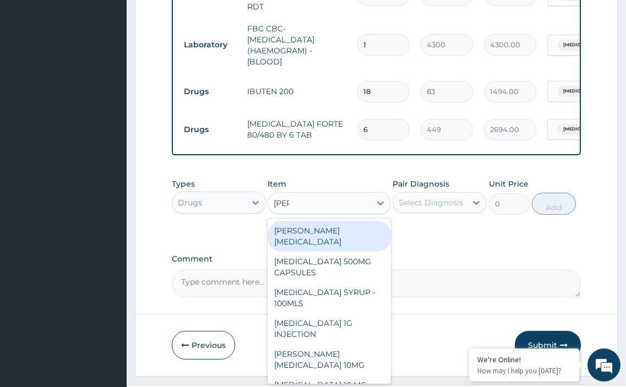
scroll to position [535, 0]
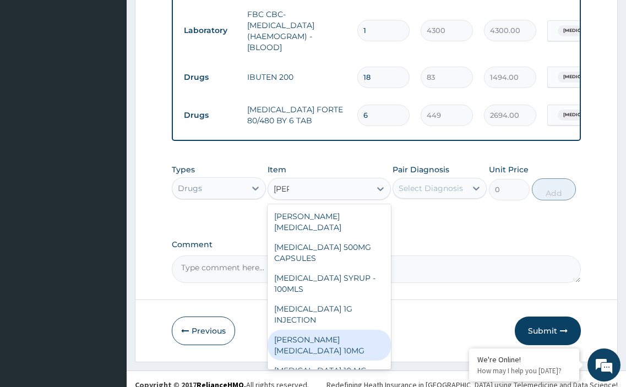
click at [300, 340] on div "[PERSON_NAME][MEDICAL_DATA] 10MG" at bounding box center [329, 345] width 123 height 31
type input "89"
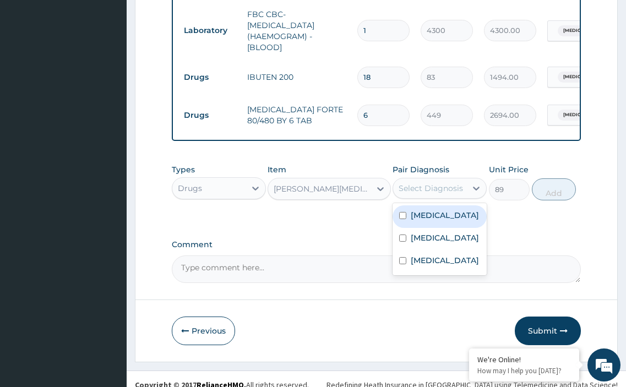
click at [413, 190] on div "Select Diagnosis" at bounding box center [431, 188] width 64 height 11
drag, startPoint x: 403, startPoint y: 220, endPoint x: 422, endPoint y: 215, distance: 20.1
click at [405, 219] on div "Upper respiratory infection" at bounding box center [440, 216] width 94 height 23
checkbox input "true"
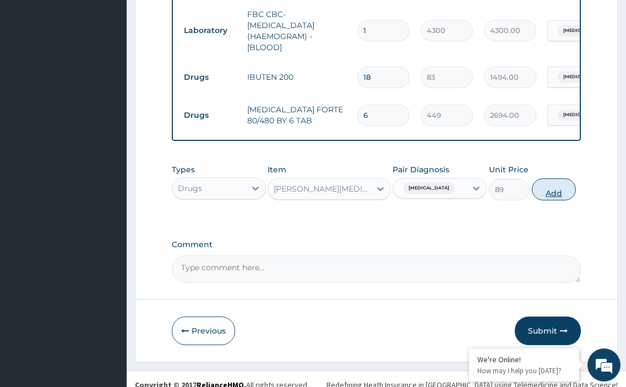
click at [548, 193] on button "Add" at bounding box center [554, 189] width 44 height 22
type input "0"
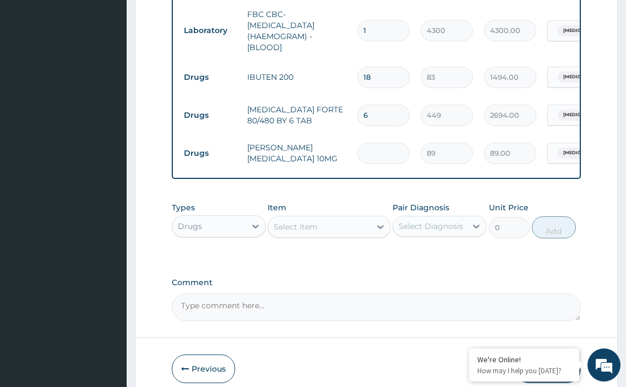
type input "0.00"
type input "3"
type input "267.00"
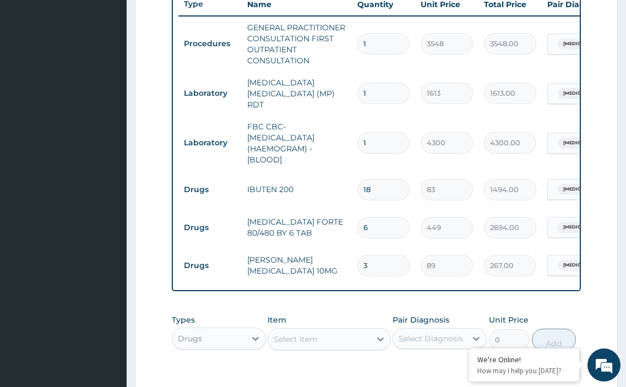
scroll to position [425, 0]
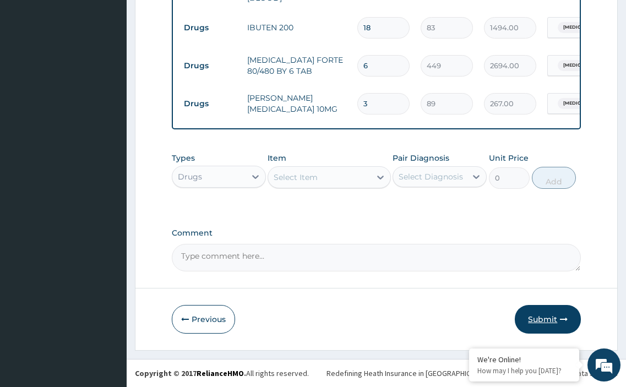
type input "3"
click at [542, 319] on button "Submit" at bounding box center [548, 319] width 66 height 29
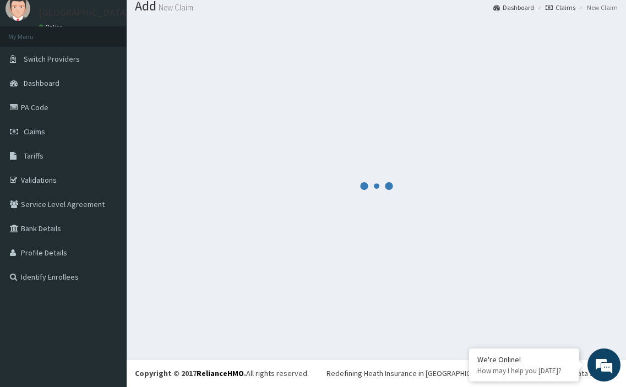
scroll to position [37, 0]
